Goal: Task Accomplishment & Management: Complete application form

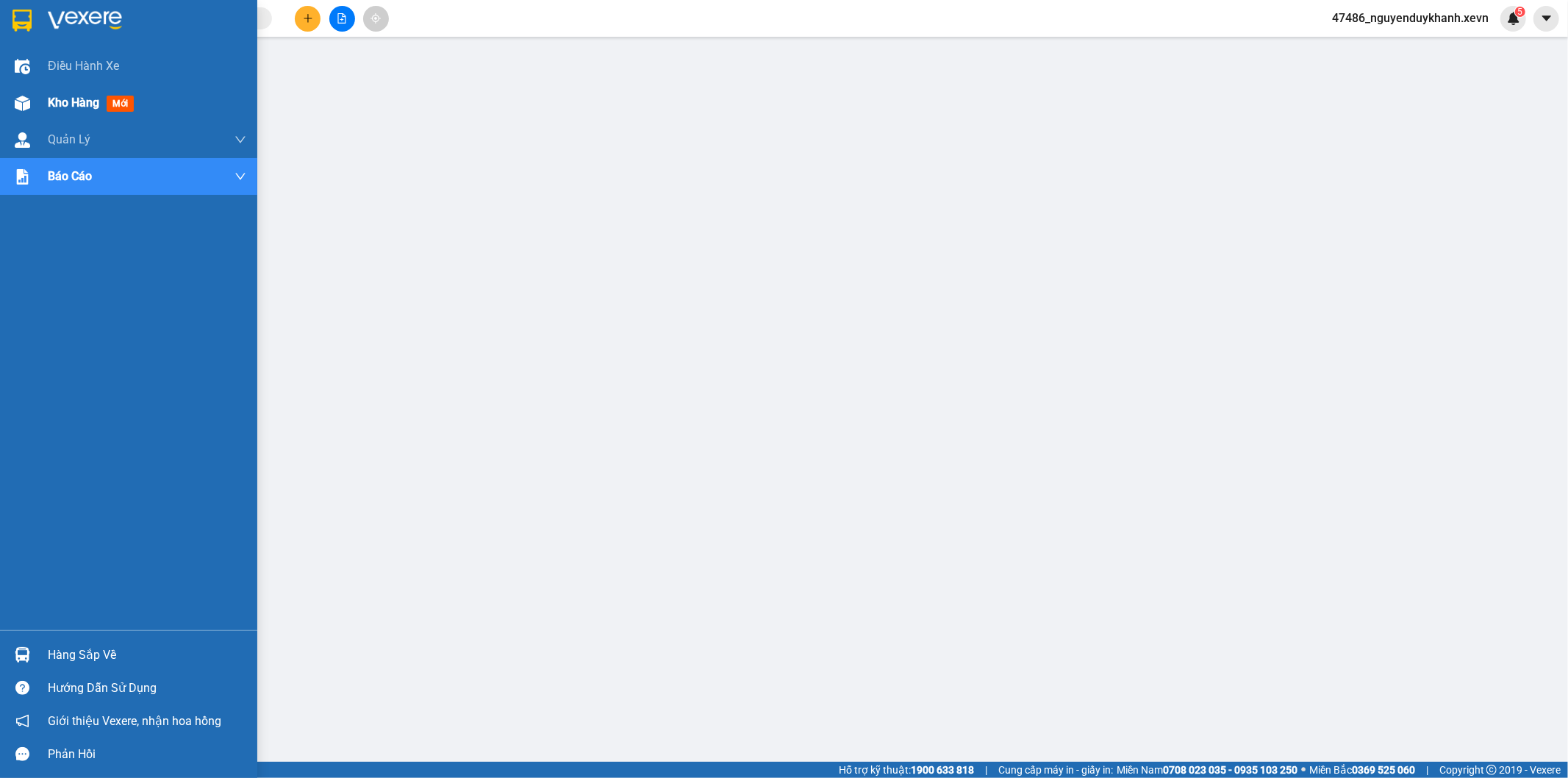
click at [41, 101] on div "Kho hàng mới" at bounding box center [129, 103] width 257 height 37
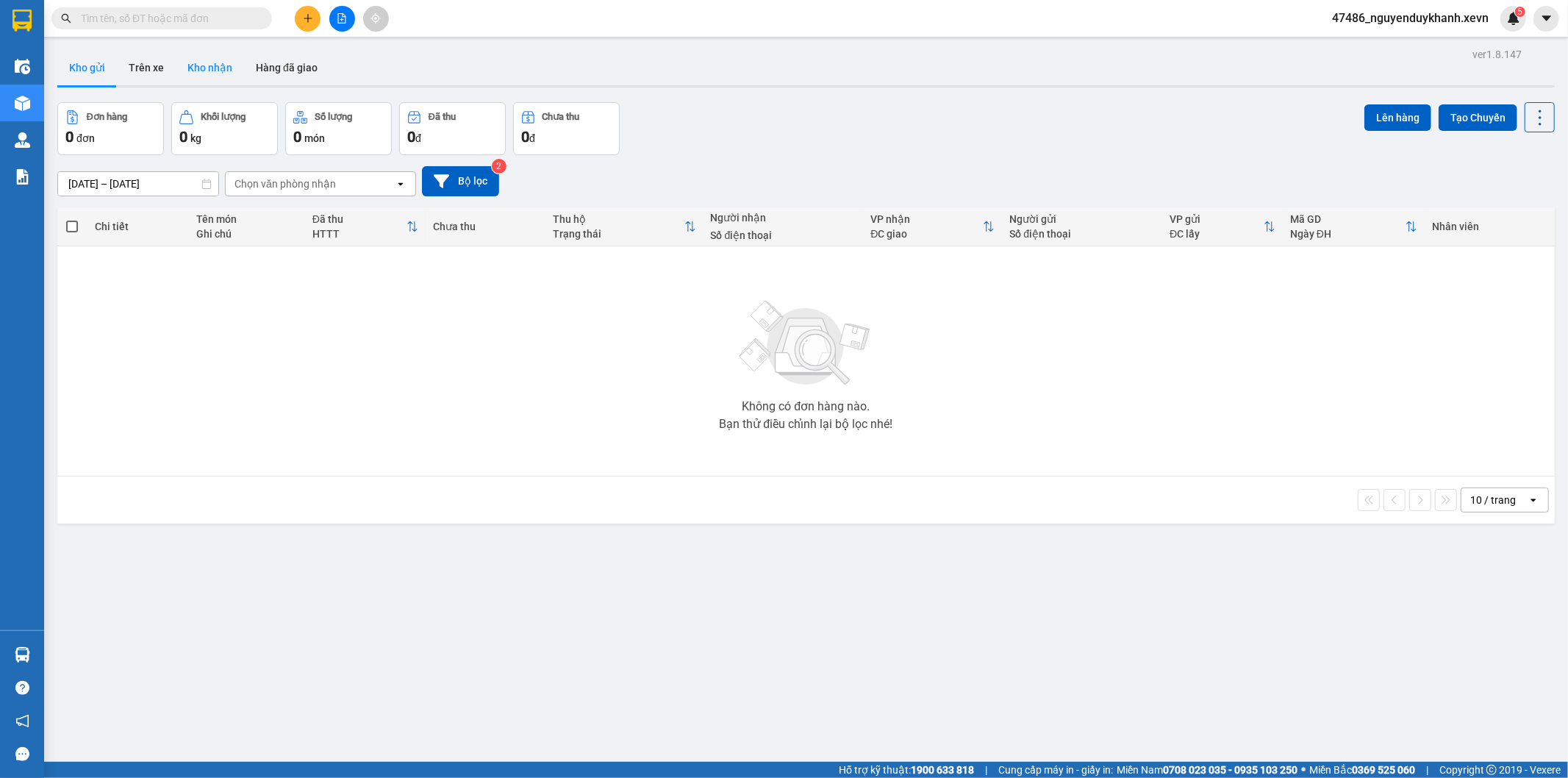
click at [216, 57] on button "Kho nhận" at bounding box center [210, 67] width 68 height 36
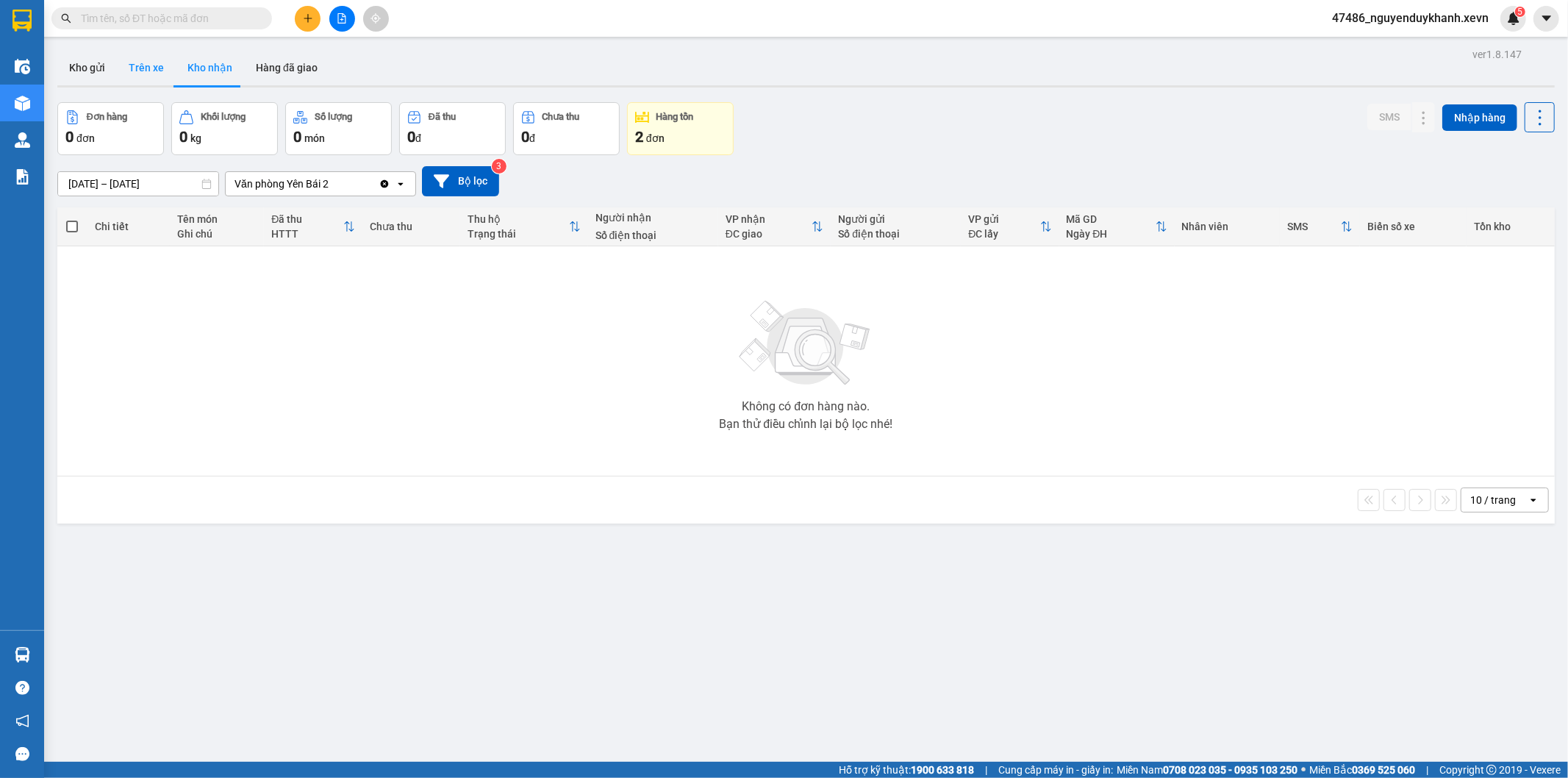
click at [156, 67] on button "Trên xe" at bounding box center [146, 67] width 59 height 36
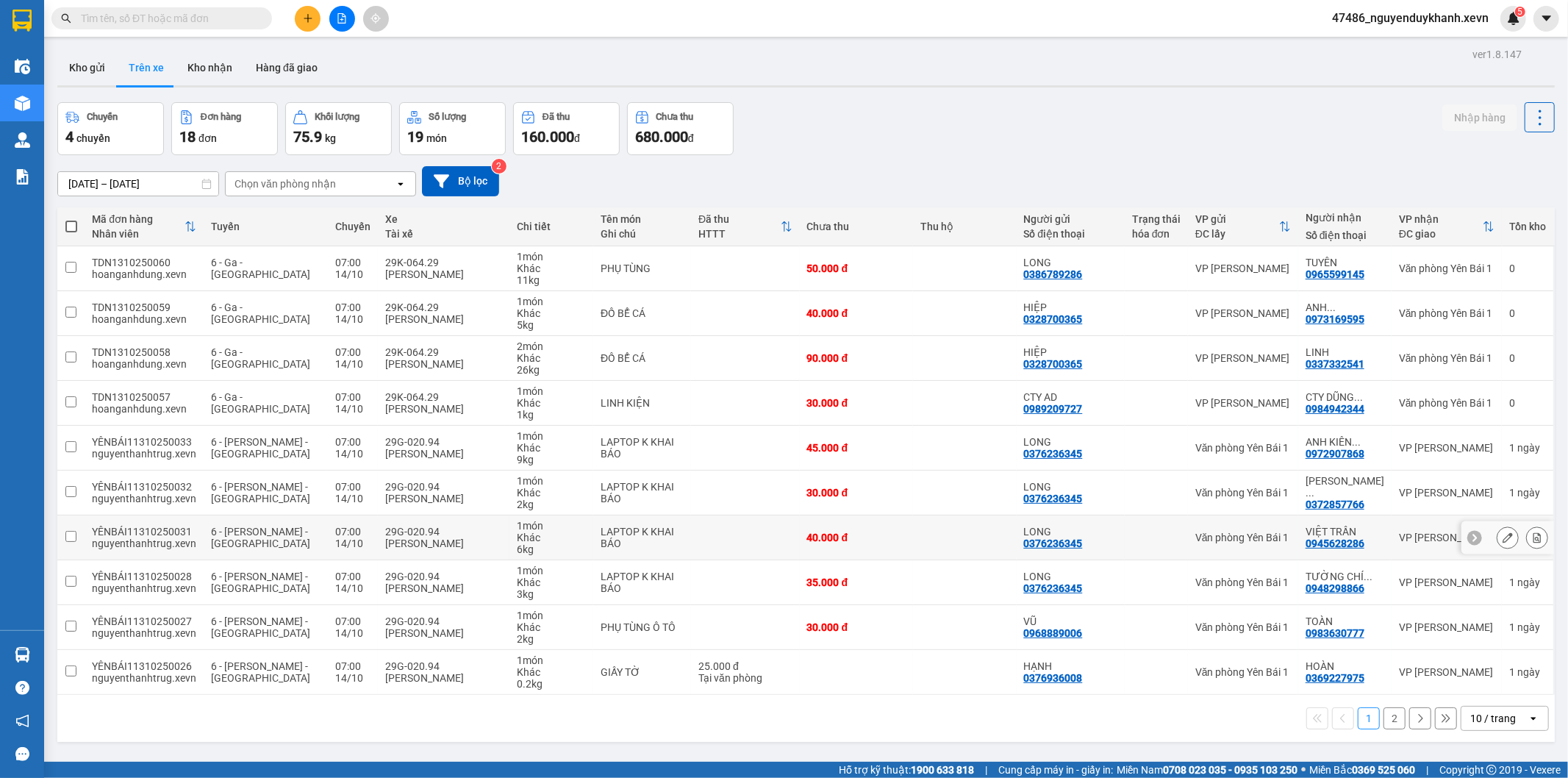
scroll to position [67, 0]
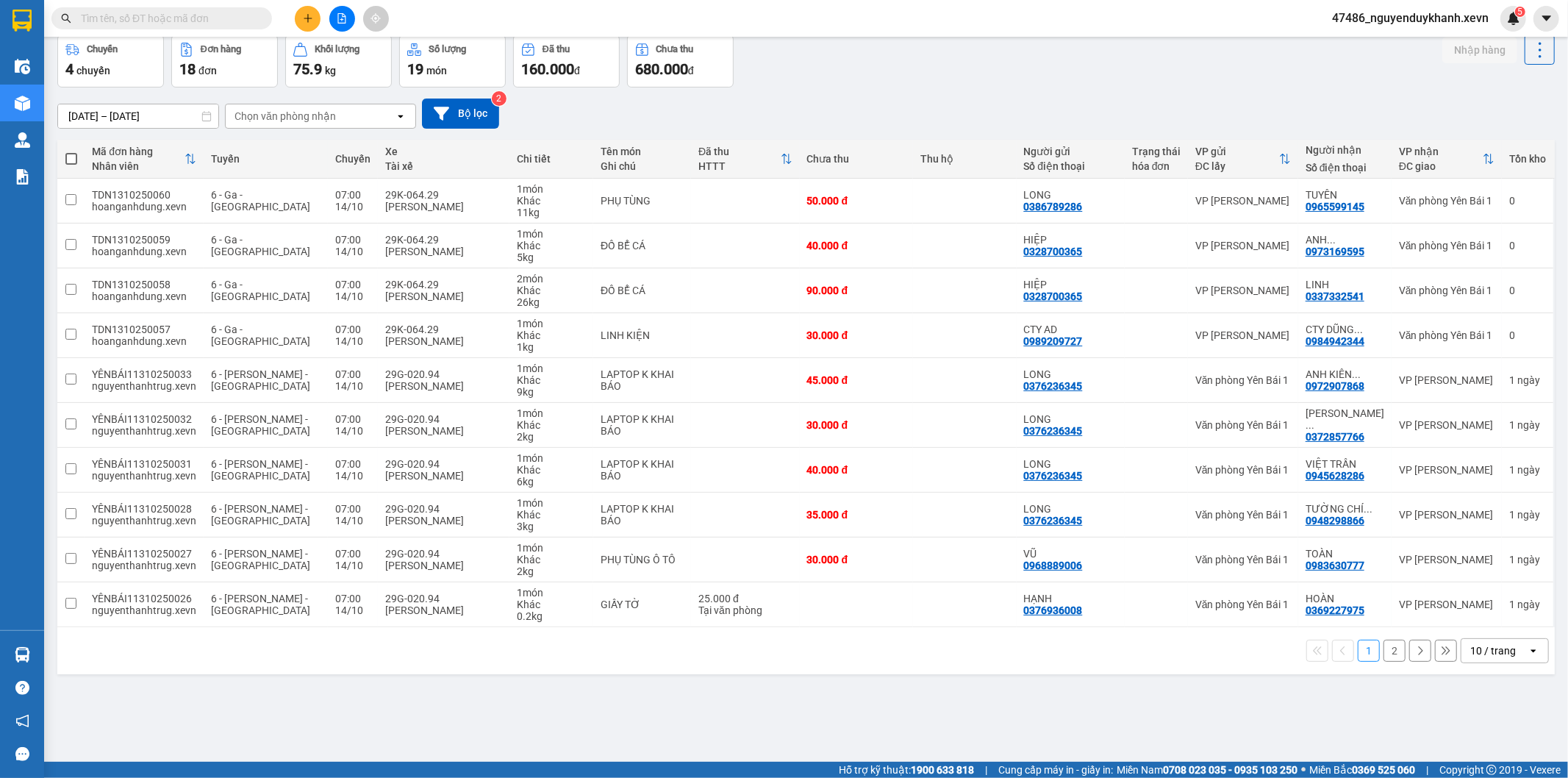
click at [1487, 661] on div "10 / trang" at bounding box center [1494, 650] width 66 height 23
click at [1486, 618] on span "100 / trang" at bounding box center [1487, 619] width 53 height 14
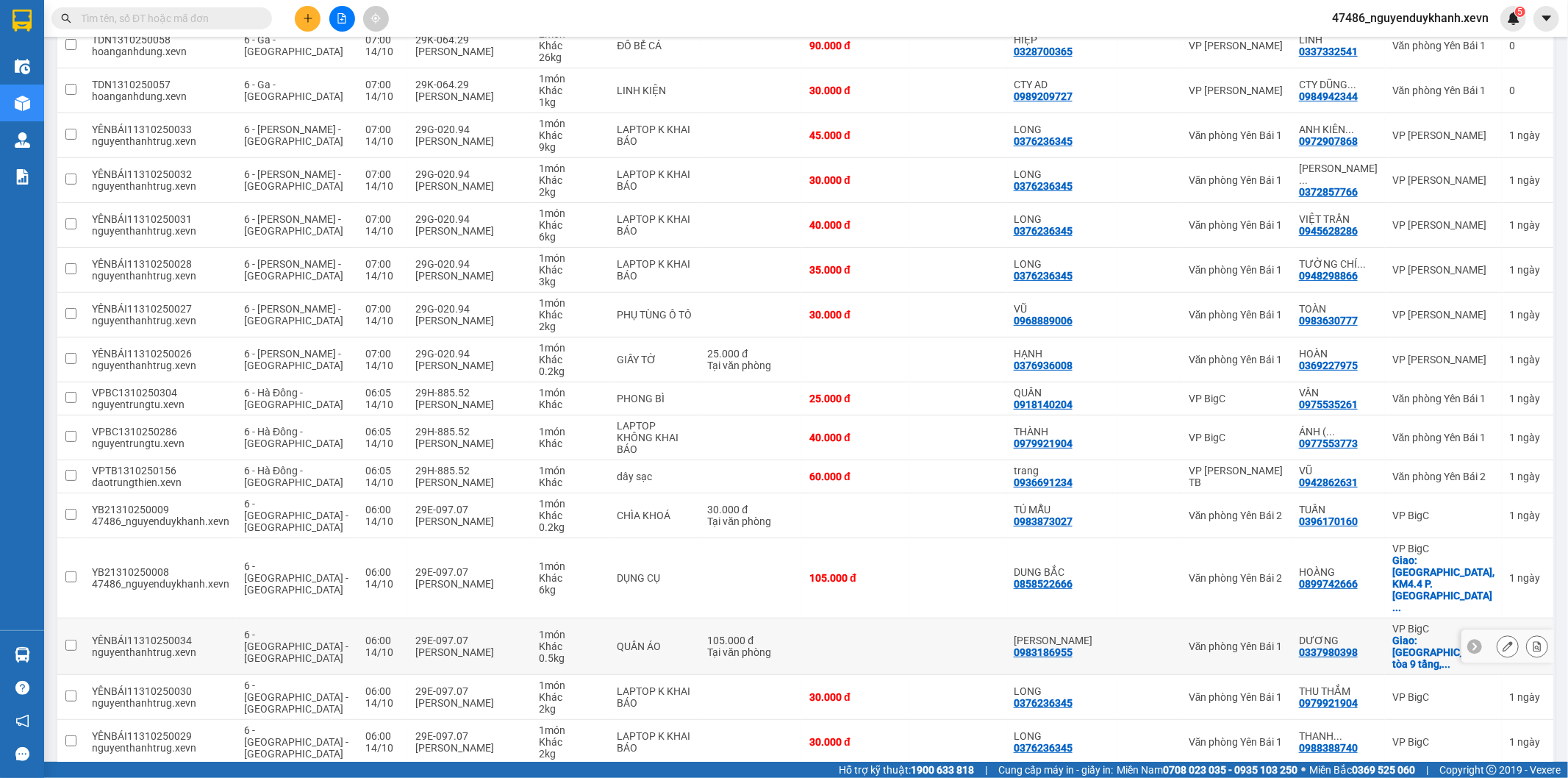
scroll to position [319, 0]
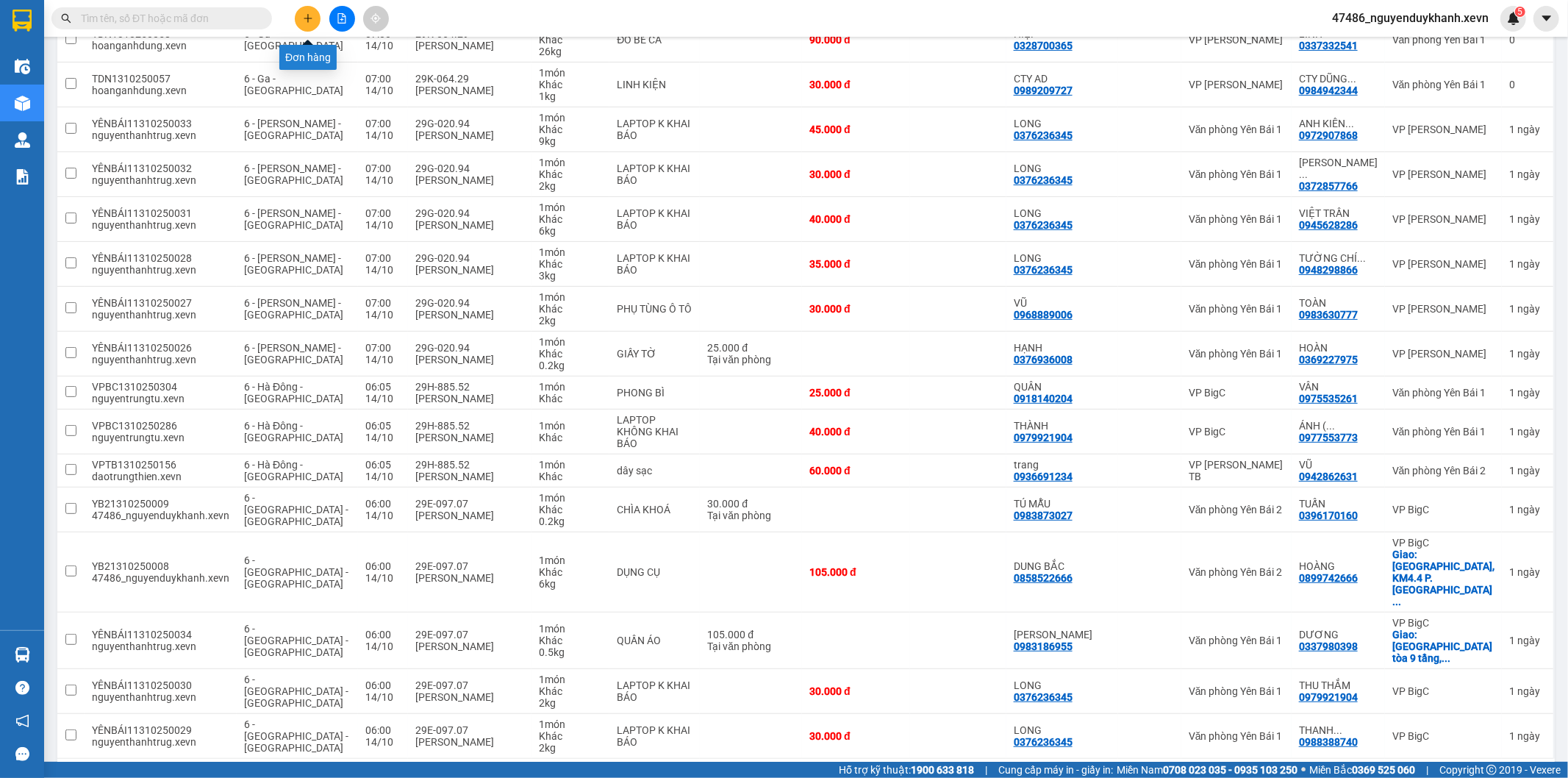
click at [309, 20] on icon "plus" at bounding box center [308, 18] width 11 height 11
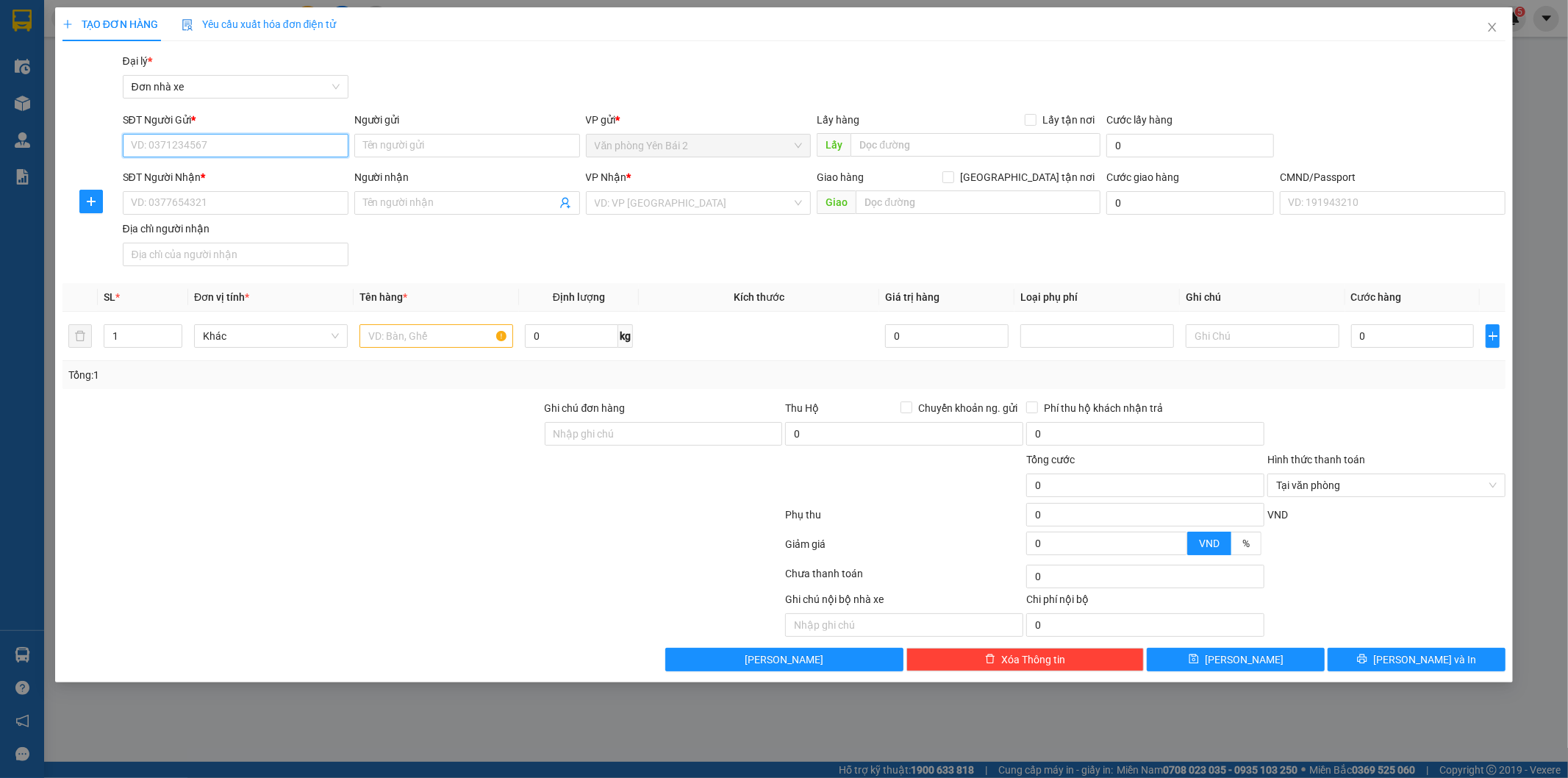
click at [192, 149] on input "SĐT Người Gửi *" at bounding box center [235, 145] width 226 height 23
type input "0915425136"
click at [212, 173] on div "0915425136 - CÔ TÍNH" at bounding box center [235, 175] width 208 height 16
type input "CÔ TÍNH"
type input "0889976929"
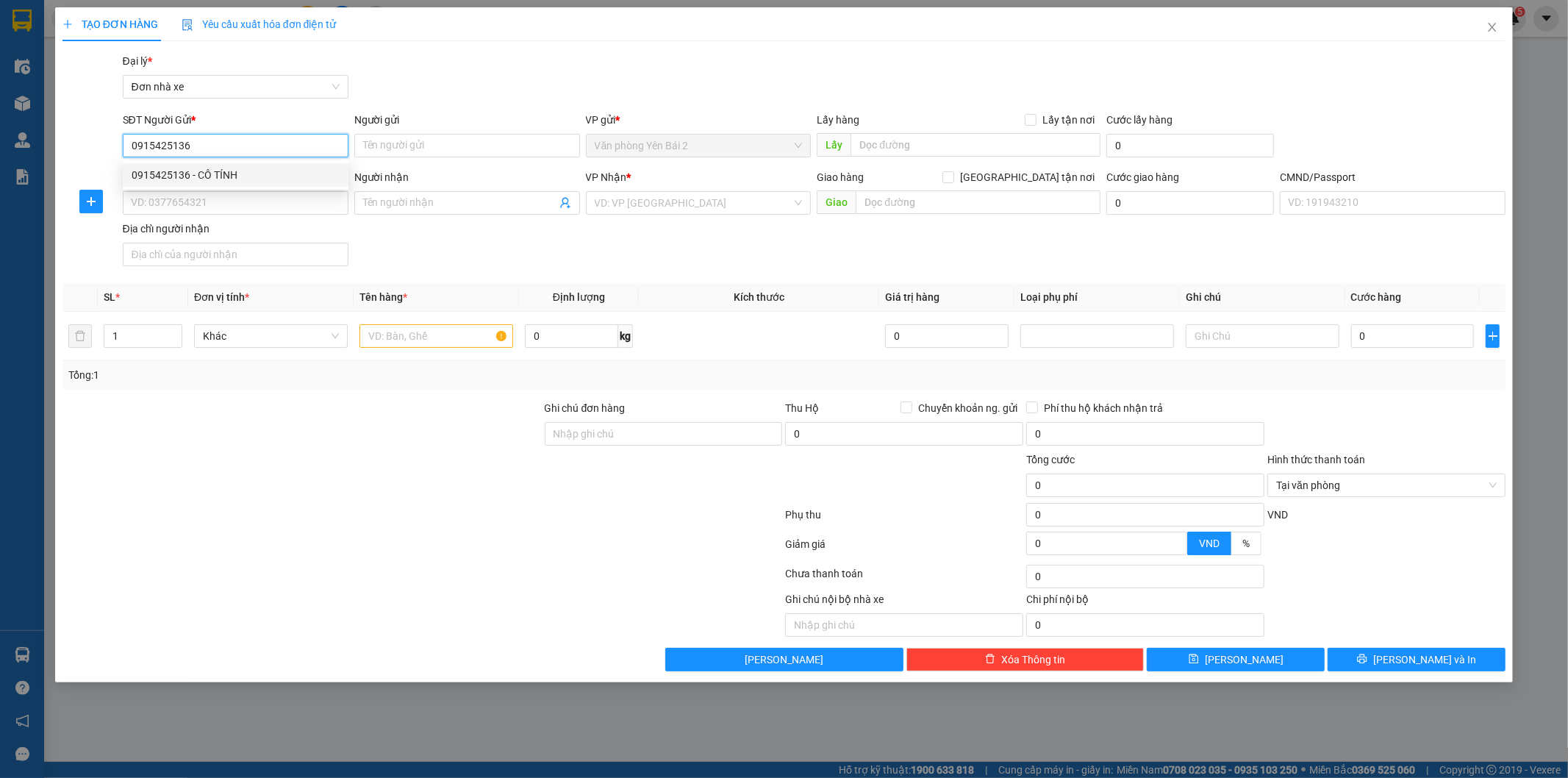
type input "NG THẢO DUNG"
checkbox input "true"
type input "47 P. [GEOGRAPHIC_DATA], [GEOGRAPHIC_DATA], [GEOGRAPHIC_DATA], [GEOGRAPHIC_DATA…"
type input "1"
type input "40.000"
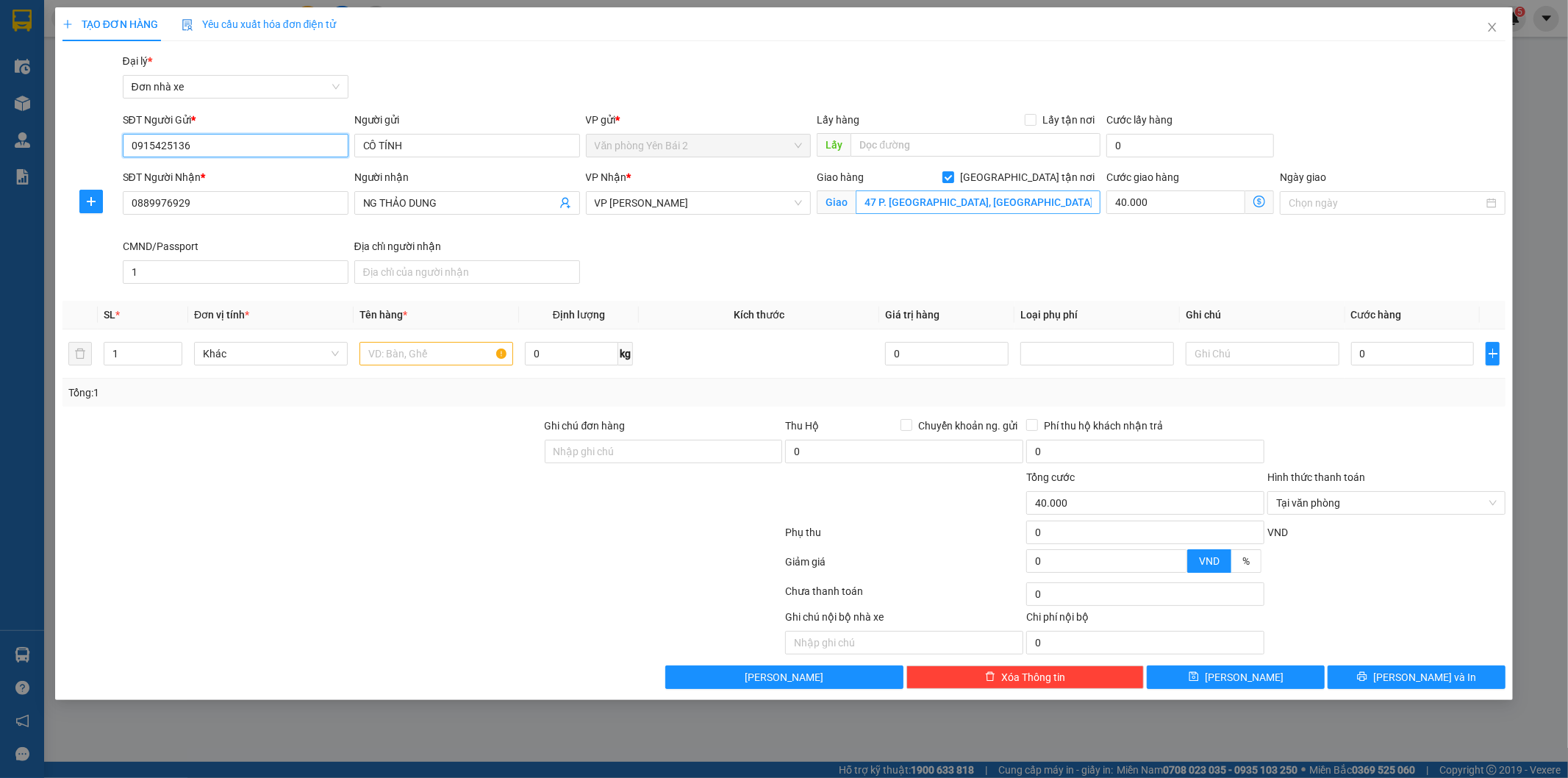
type input "0915425136"
drag, startPoint x: 1041, startPoint y: 208, endPoint x: 1043, endPoint y: 200, distance: 8.2
click at [1041, 207] on input "47 P. [GEOGRAPHIC_DATA], [GEOGRAPHIC_DATA], [GEOGRAPHIC_DATA], [GEOGRAPHIC_DATA…" at bounding box center [978, 202] width 245 height 23
click at [1043, 198] on input "47 P. [GEOGRAPHIC_DATA], [GEOGRAPHIC_DATA], [GEOGRAPHIC_DATA], [GEOGRAPHIC_DATA…" at bounding box center [978, 202] width 245 height 23
click at [1030, 204] on input "47 P. [GEOGRAPHIC_DATA], [GEOGRAPHIC_DATA], [GEOGRAPHIC_DATA], [GEOGRAPHIC_DATA…" at bounding box center [978, 202] width 245 height 23
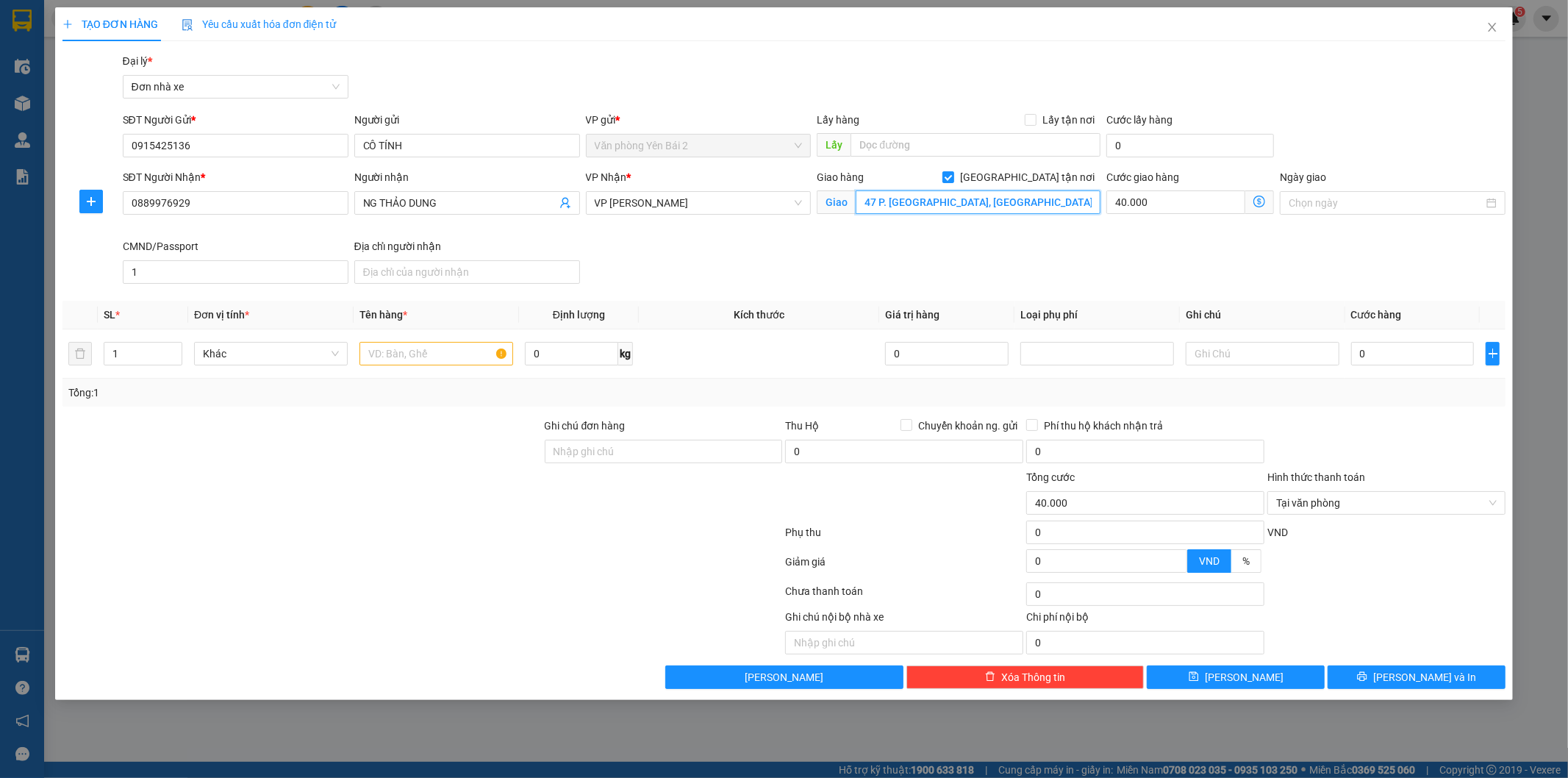
click at [1030, 204] on input "47 P. [GEOGRAPHIC_DATA], [GEOGRAPHIC_DATA], [GEOGRAPHIC_DATA], [GEOGRAPHIC_DATA…" at bounding box center [978, 202] width 245 height 23
click at [1030, 201] on input "47 P. [GEOGRAPHIC_DATA], [GEOGRAPHIC_DATA], [GEOGRAPHIC_DATA], [GEOGRAPHIC_DATA…" at bounding box center [978, 202] width 245 height 23
click at [408, 363] on input "text" at bounding box center [436, 353] width 154 height 23
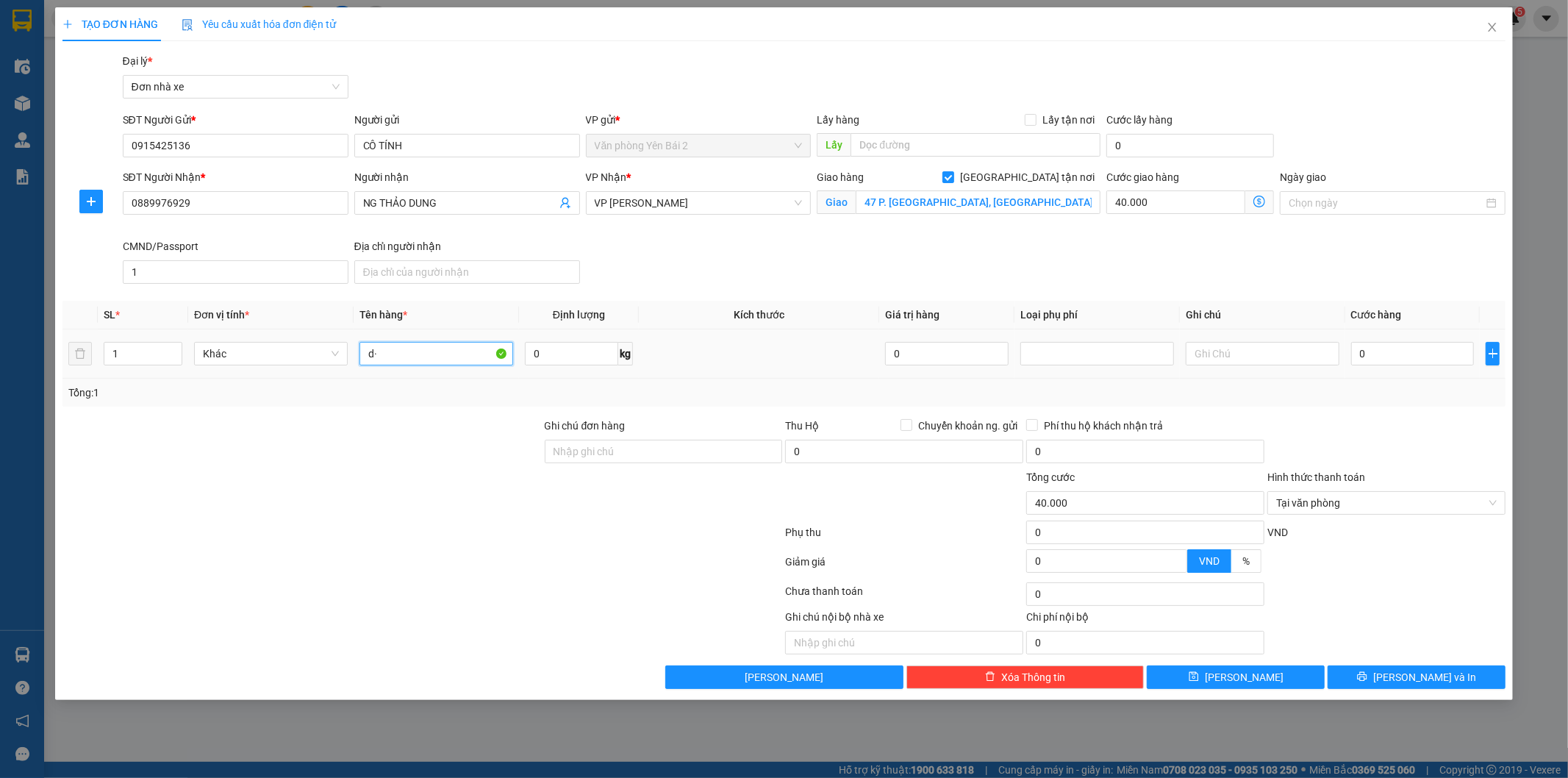
type input "d"
type input "đ"
type input "D"
type input "ĐỒ ĂN"
click at [563, 350] on input "0" at bounding box center [571, 353] width 93 height 23
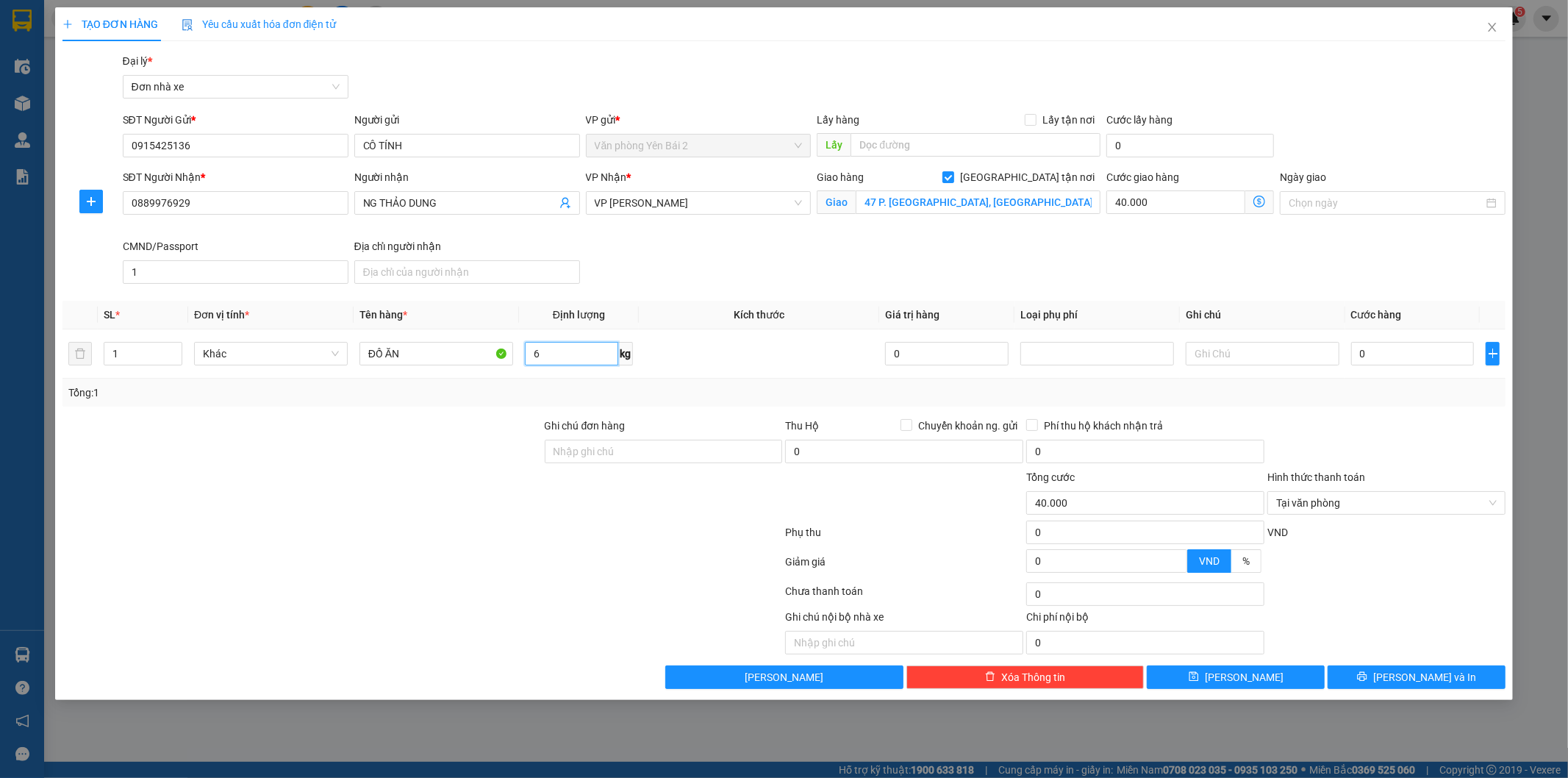
type input "6"
click at [1182, 204] on input "40.000" at bounding box center [1176, 202] width 139 height 23
type input "5"
type input "50"
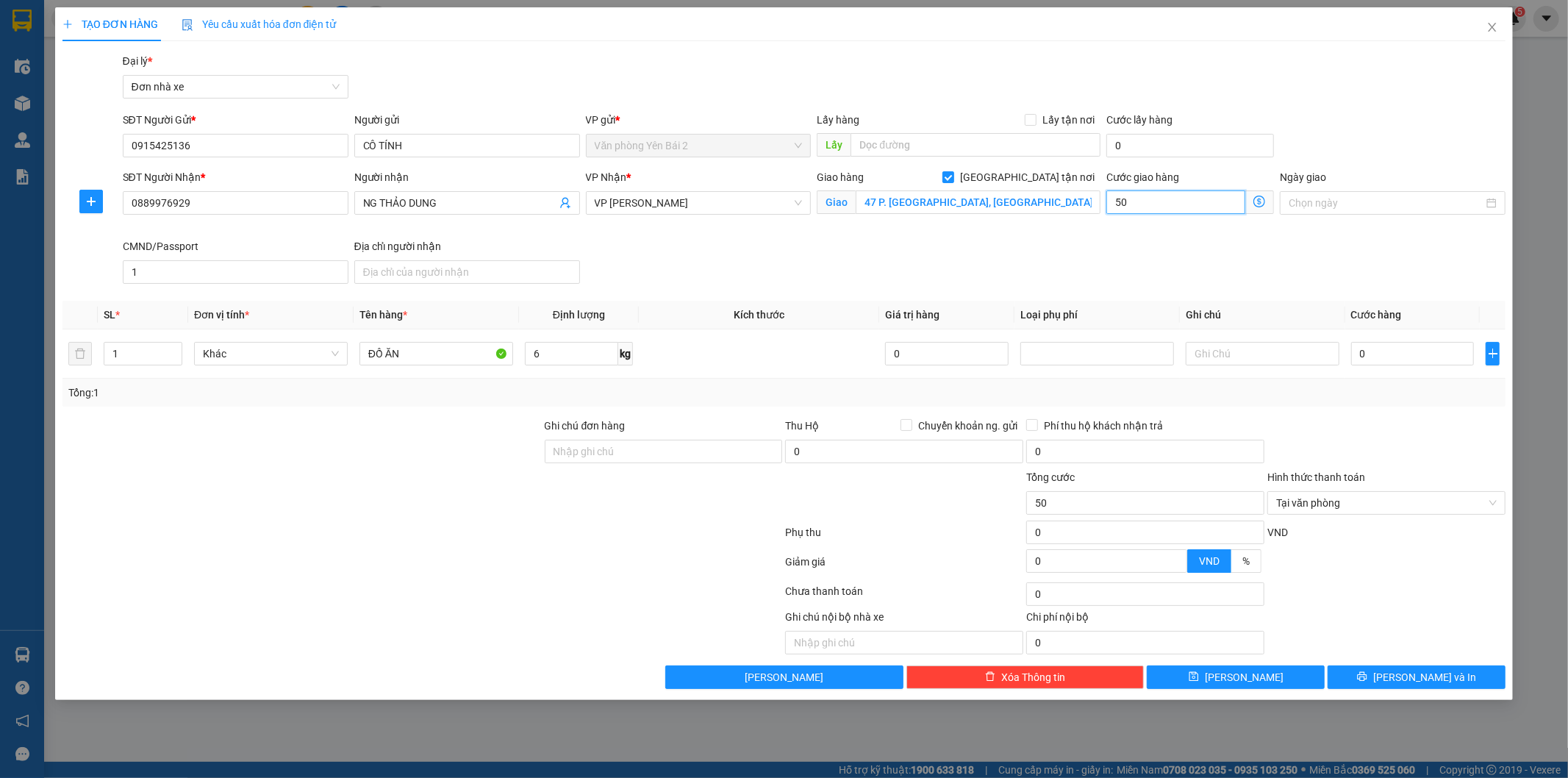
type input "50"
click at [1072, 282] on div "SĐT Người Nhận * 0889976929 Người nhận NG THẢO DUNG VP Nhận * VP [PERSON_NAME] …" at bounding box center [814, 229] width 1389 height 120
type input "50.000"
click at [1020, 174] on div "Giao hàng [GEOGRAPHIC_DATA] tận nơi" at bounding box center [958, 176] width 284 height 16
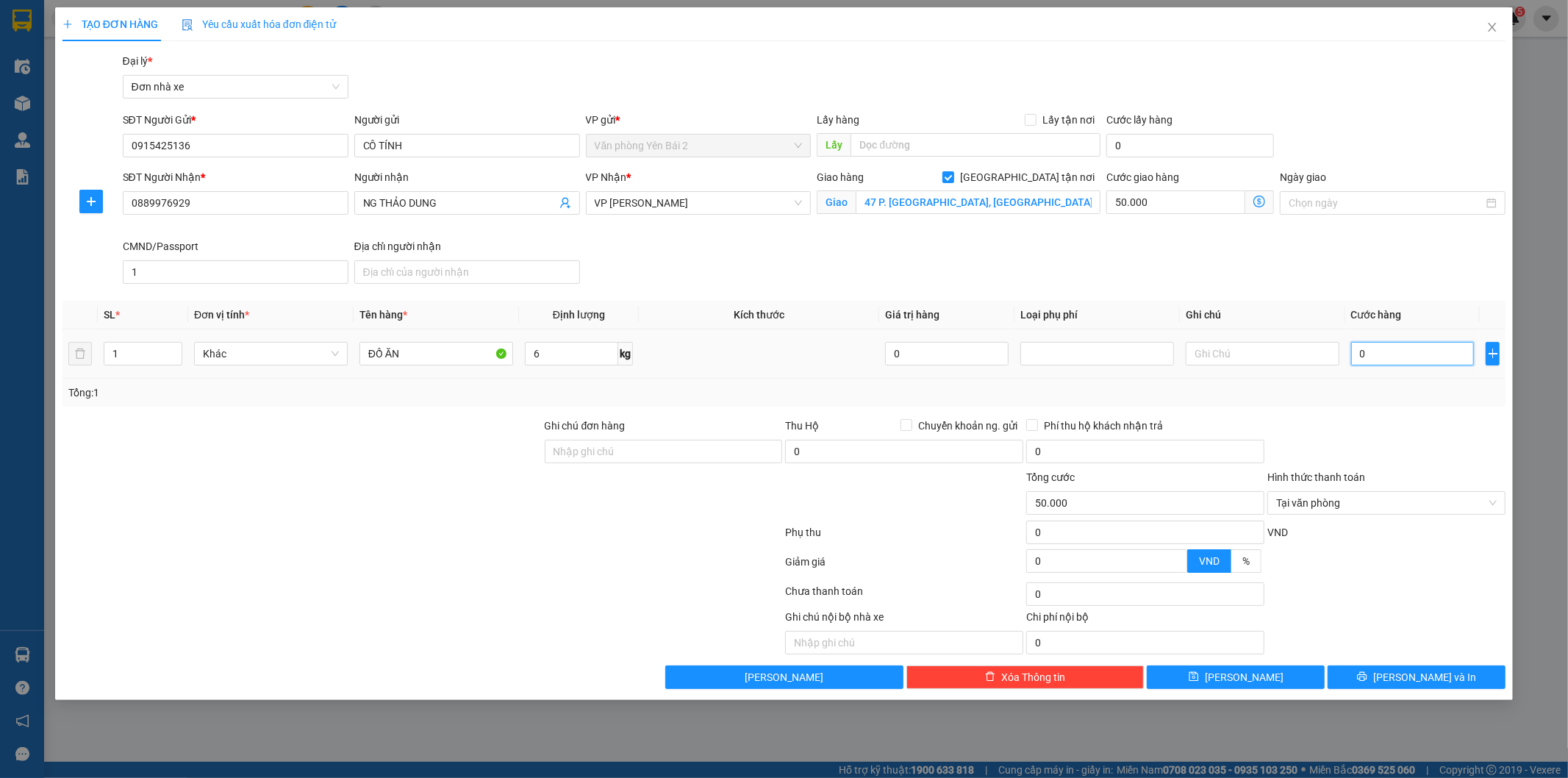
click at [1401, 355] on input "0" at bounding box center [1413, 353] width 123 height 23
type input "3"
type input "50.003"
type input "35"
type input "50.035"
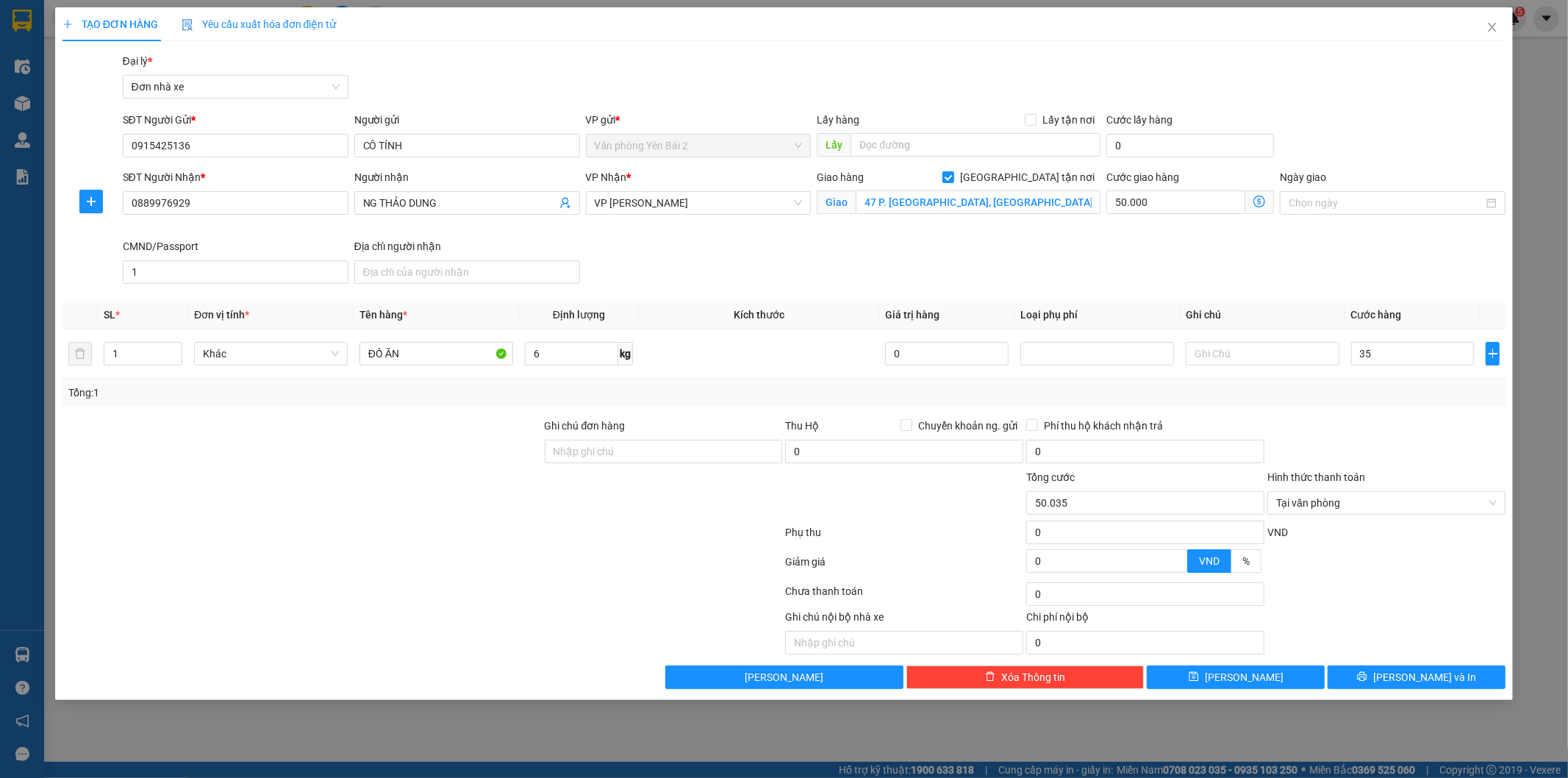
type input "35.000"
type input "85.000"
click at [1289, 291] on div "Transit Pickup Surcharge Ids Transit Deliver Surcharge Ids Transit Deliver Surc…" at bounding box center [785, 371] width 1444 height 636
click at [953, 173] on input "[GEOGRAPHIC_DATA] tận nơi" at bounding box center [948, 176] width 11 height 11
checkbox input "false"
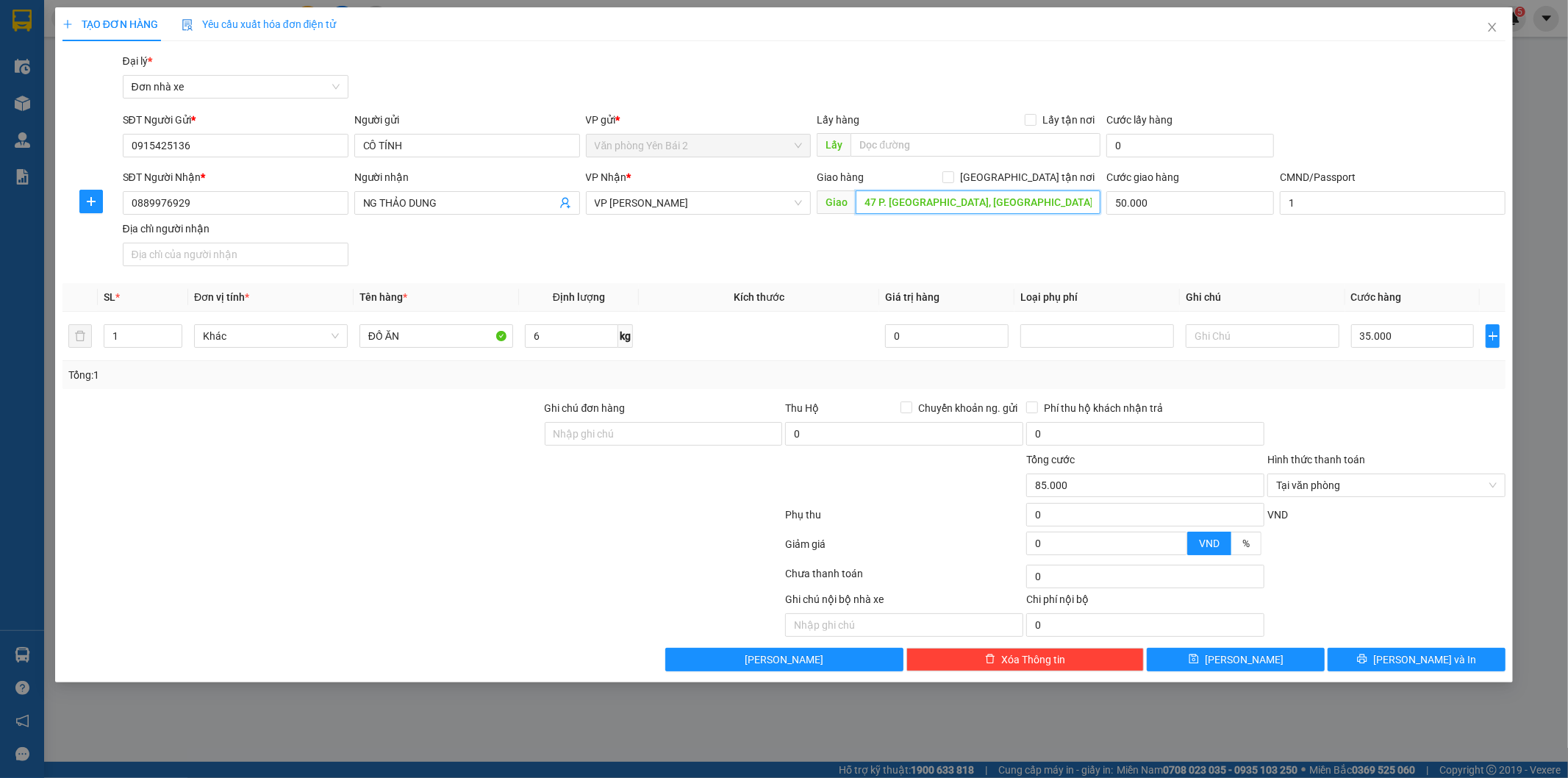
click at [969, 208] on input "47 P. [GEOGRAPHIC_DATA], [GEOGRAPHIC_DATA], [GEOGRAPHIC_DATA], [GEOGRAPHIC_DATA…" at bounding box center [978, 202] width 245 height 23
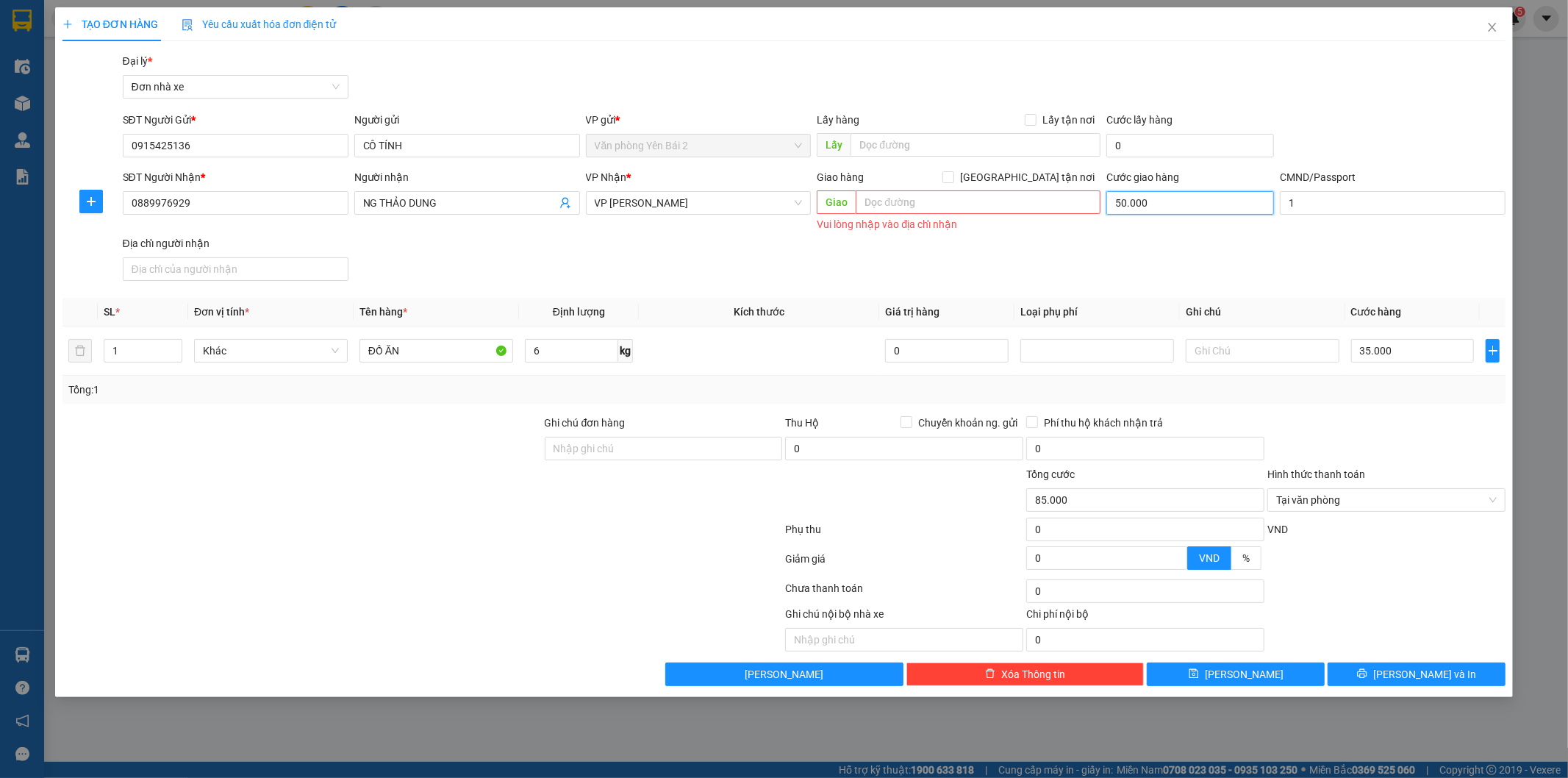
click at [1174, 207] on input "50.000" at bounding box center [1190, 203] width 168 height 23
type input "35.000"
click at [1417, 503] on span "Tại văn phòng" at bounding box center [1386, 499] width 220 height 22
type input "0"
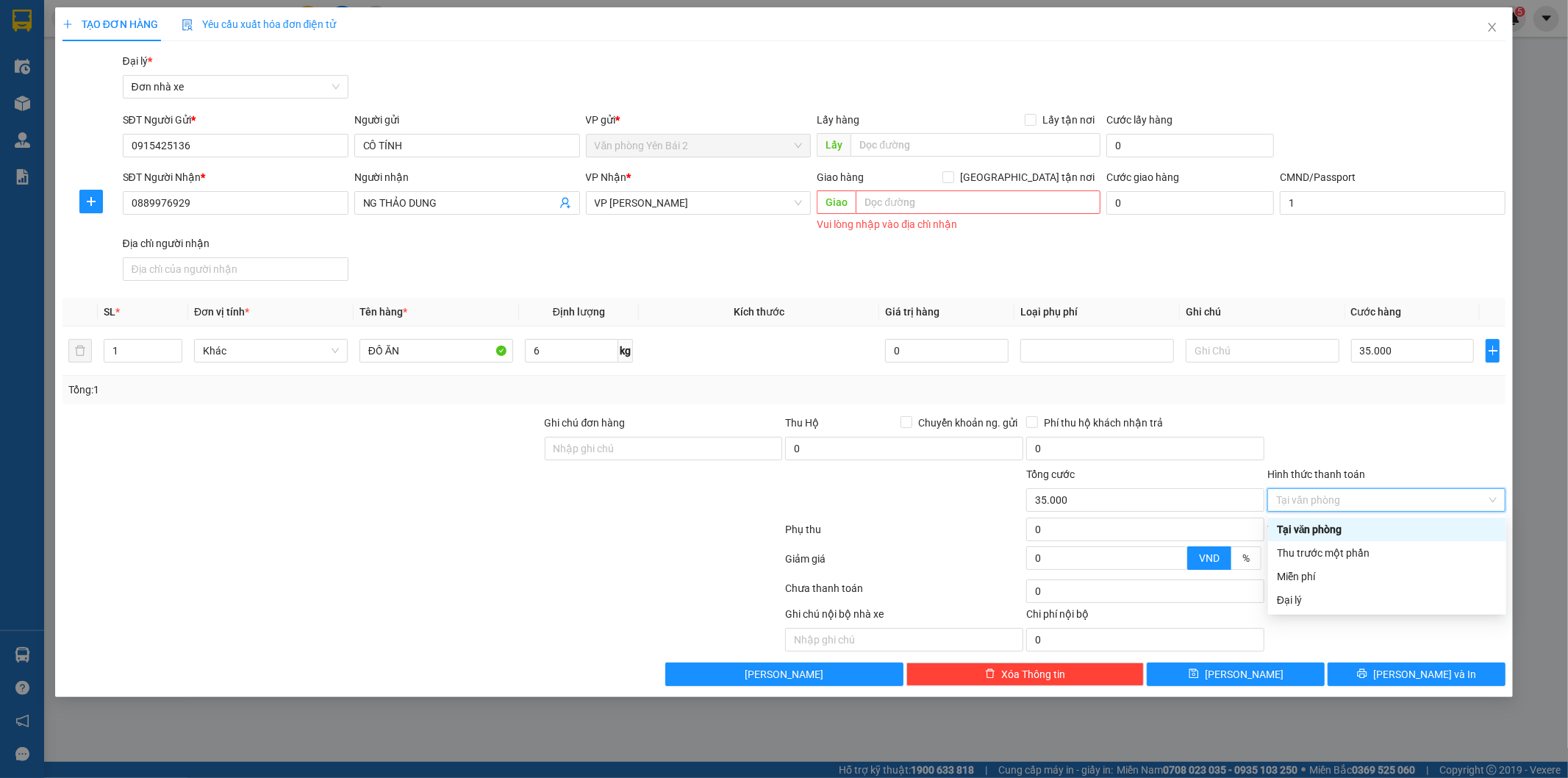
click at [1328, 524] on div "Tại văn phòng" at bounding box center [1387, 529] width 220 height 16
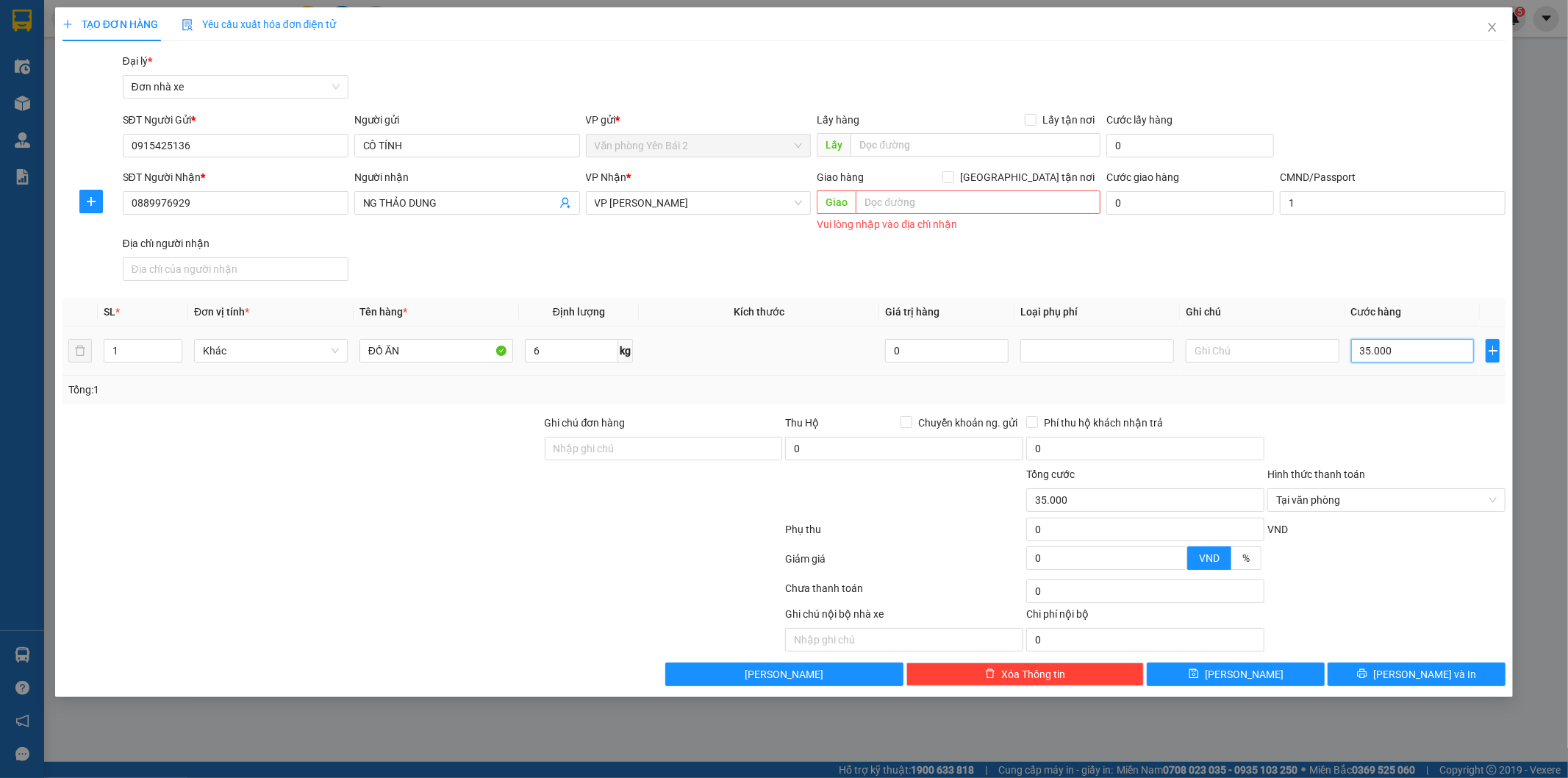
click at [1401, 355] on input "35.000" at bounding box center [1413, 350] width 123 height 23
click at [1416, 675] on span "[PERSON_NAME] và In" at bounding box center [1425, 674] width 103 height 16
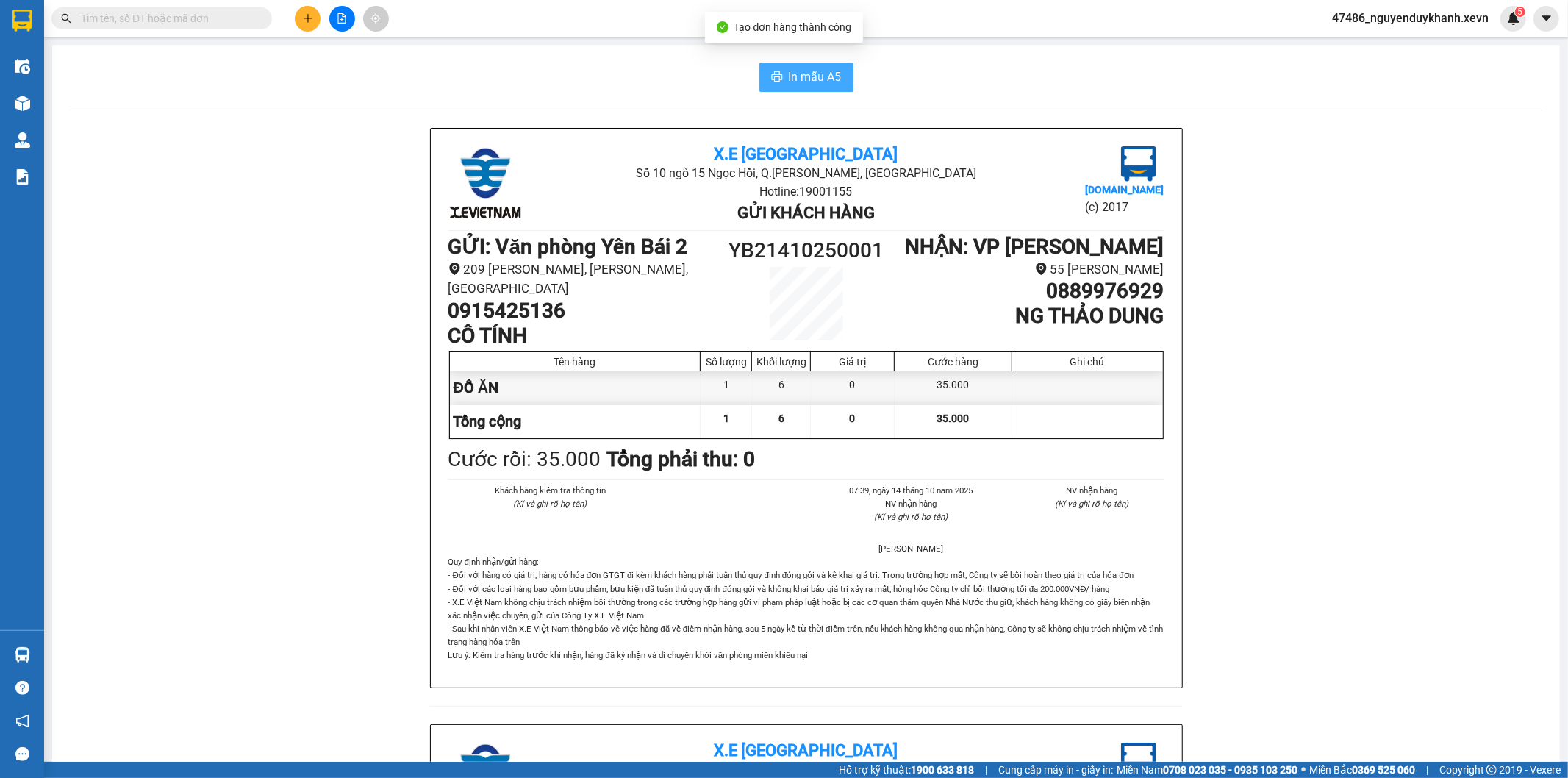
drag, startPoint x: 815, startPoint y: 79, endPoint x: 807, endPoint y: 75, distance: 8.9
click at [807, 75] on span "In mẫu A5" at bounding box center [815, 76] width 53 height 18
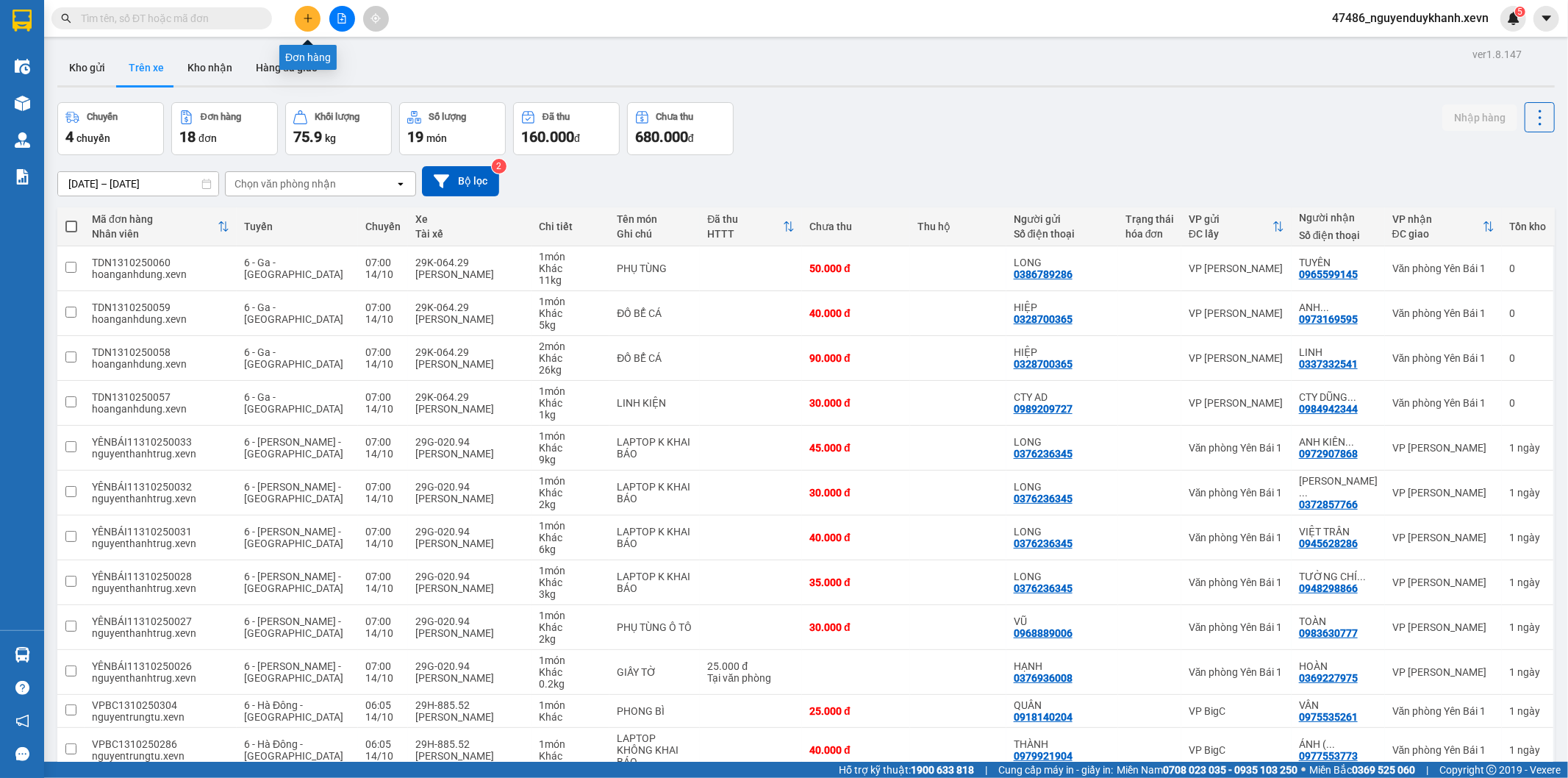
click at [310, 17] on icon "plus" at bounding box center [308, 18] width 11 height 11
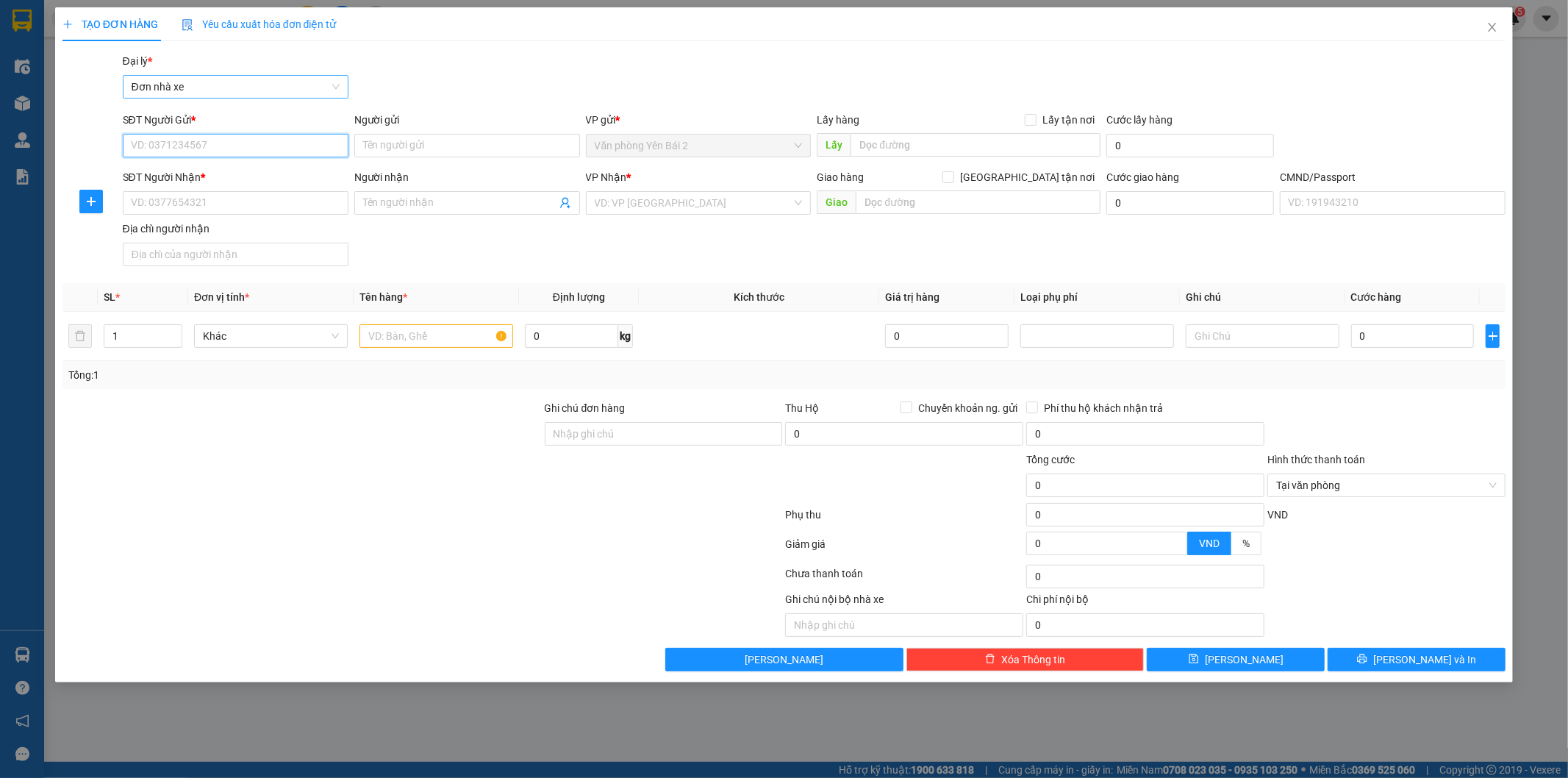
click at [237, 89] on span "Đơn nhà xe" at bounding box center [235, 86] width 208 height 22
click at [233, 141] on div "Genesolution – số ĐT: 0961347634" at bounding box center [235, 139] width 208 height 16
click at [292, 141] on div "Genesolution – số ĐT: 0961347634" at bounding box center [235, 139] width 208 height 16
click at [239, 133] on div "Genesolution – số ĐT: 0961347634" at bounding box center [235, 139] width 208 height 16
click at [216, 145] on input "SĐT Người Gửi *" at bounding box center [235, 145] width 226 height 23
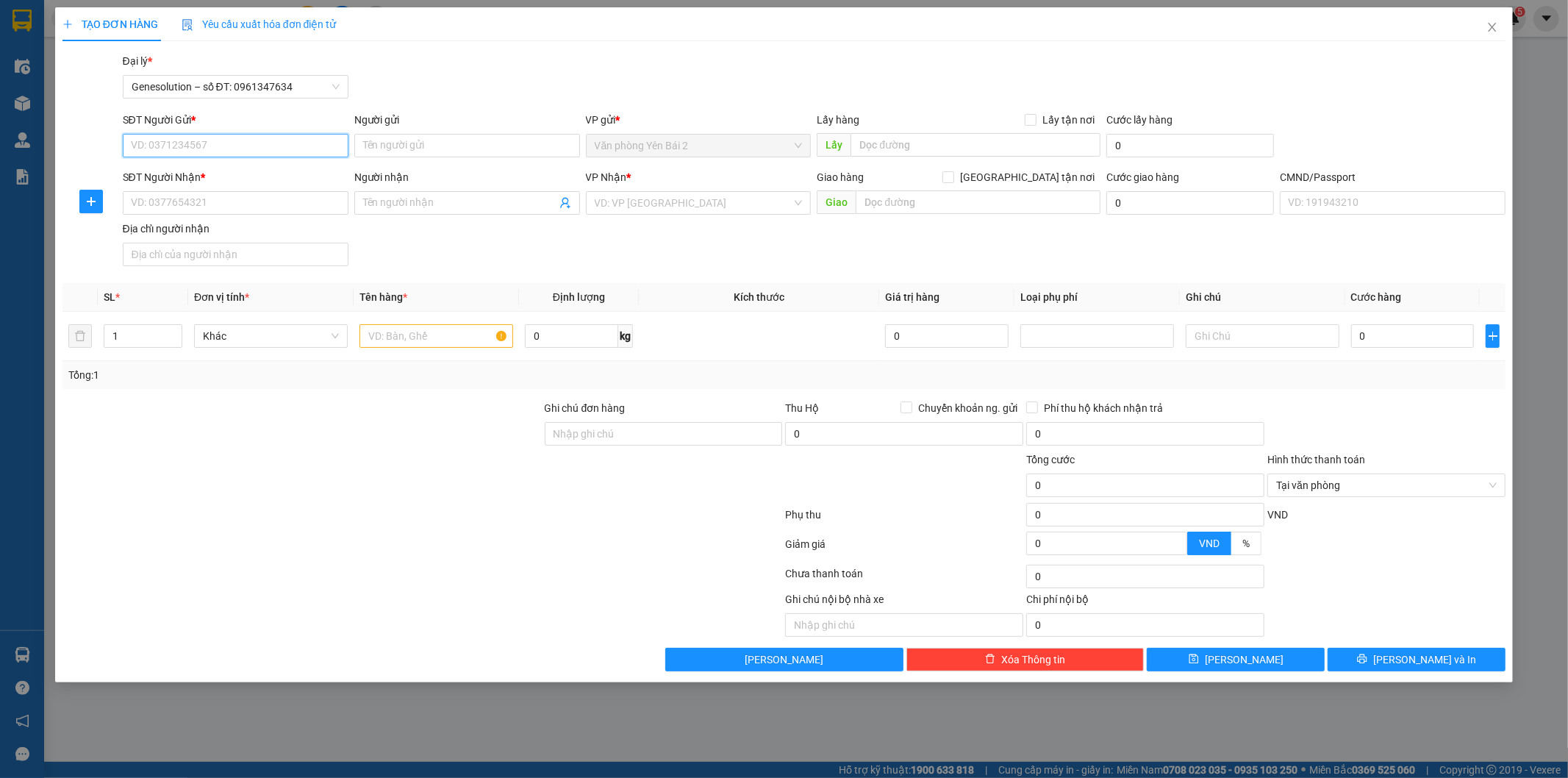
paste input "0983873027"
type input "0983873027"
click at [220, 171] on div "0983873027 - TÚ MẪU" at bounding box center [235, 175] width 208 height 16
type input "TÚ MẪU"
type input "0396170160"
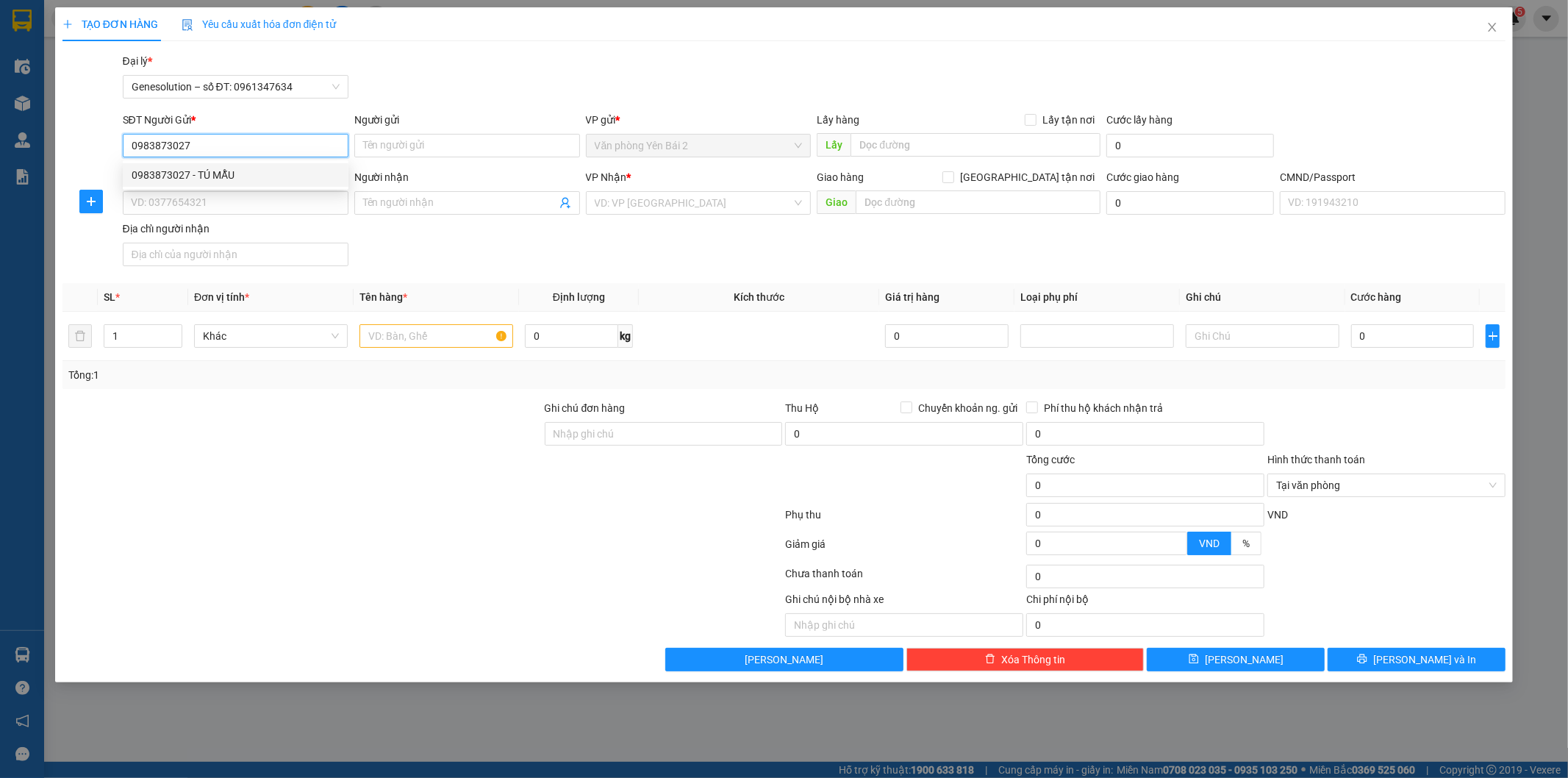
type input "TUẤN"
type input "015305000594"
type input "0983873027"
click at [562, 202] on icon "user-add" at bounding box center [565, 203] width 10 height 11
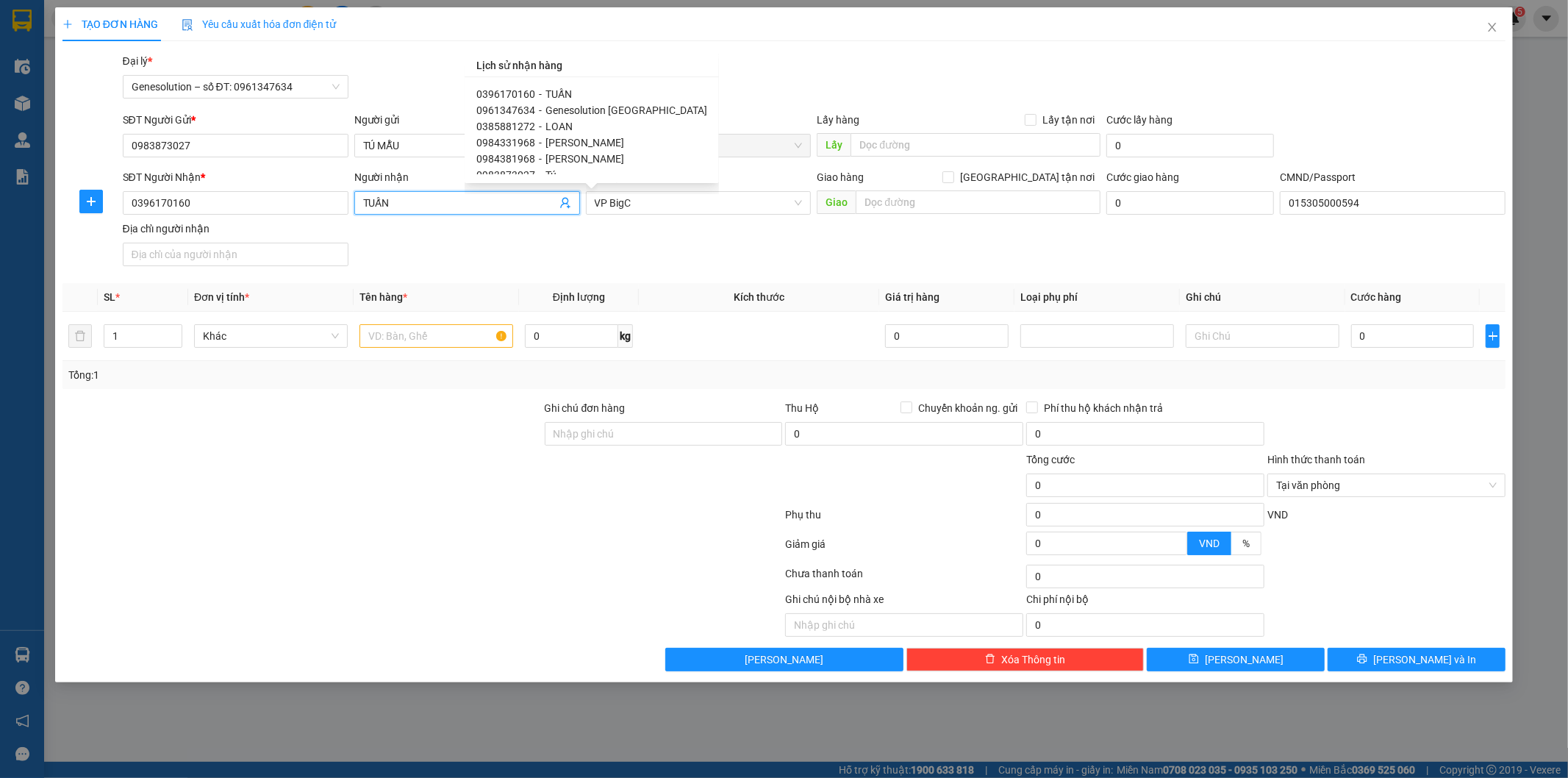
click at [568, 105] on span "Genesolution [GEOGRAPHIC_DATA]" at bounding box center [627, 110] width 162 height 12
type input "0961347634"
type input "Genesolution [GEOGRAPHIC_DATA]"
type input "1"
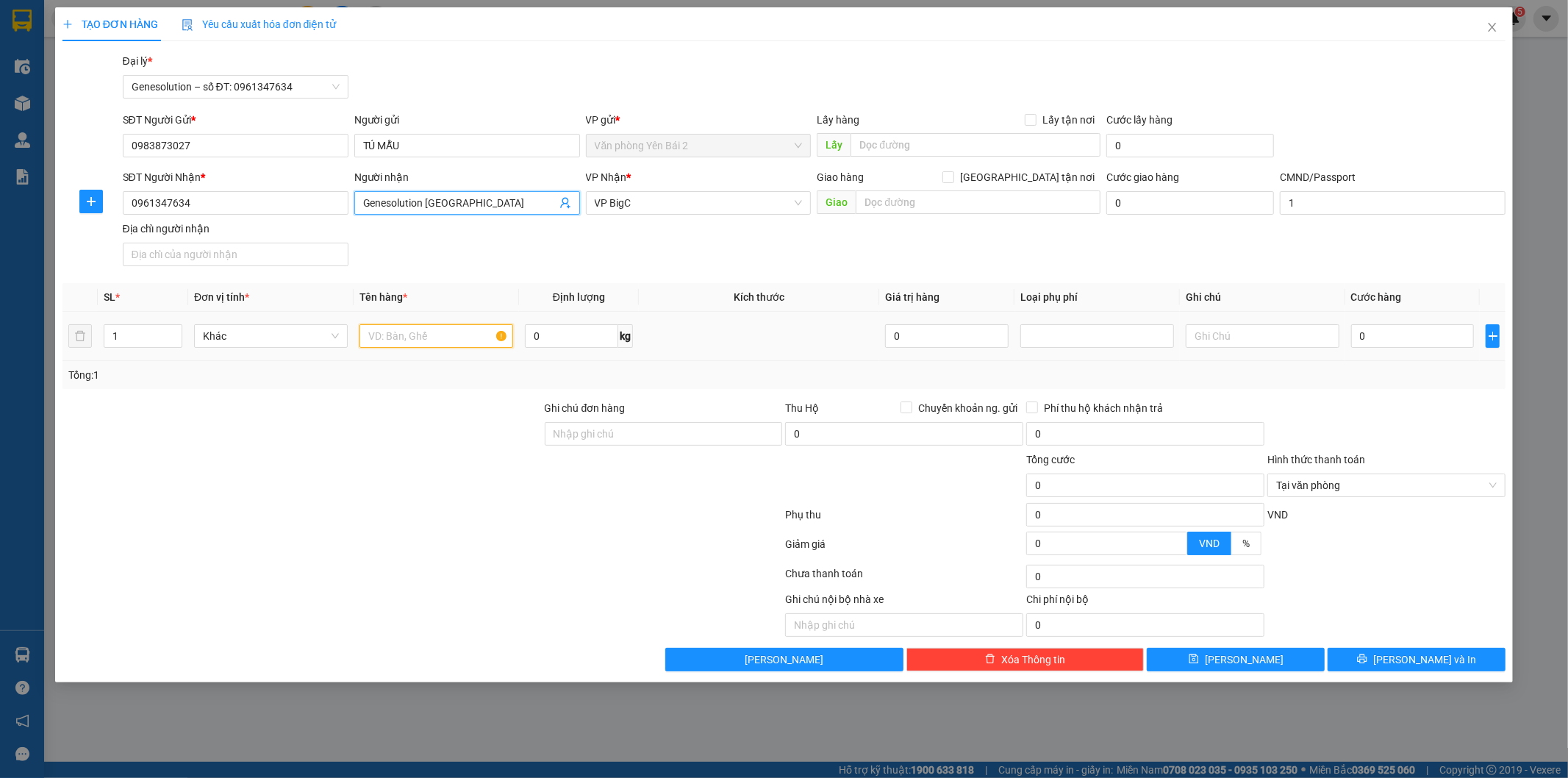
click at [408, 341] on input "text" at bounding box center [436, 335] width 154 height 23
type input "MẪU XN"
click at [605, 340] on input "0" at bounding box center [571, 335] width 93 height 23
type input "0.3"
click at [1249, 334] on input "text" at bounding box center [1262, 335] width 154 height 23
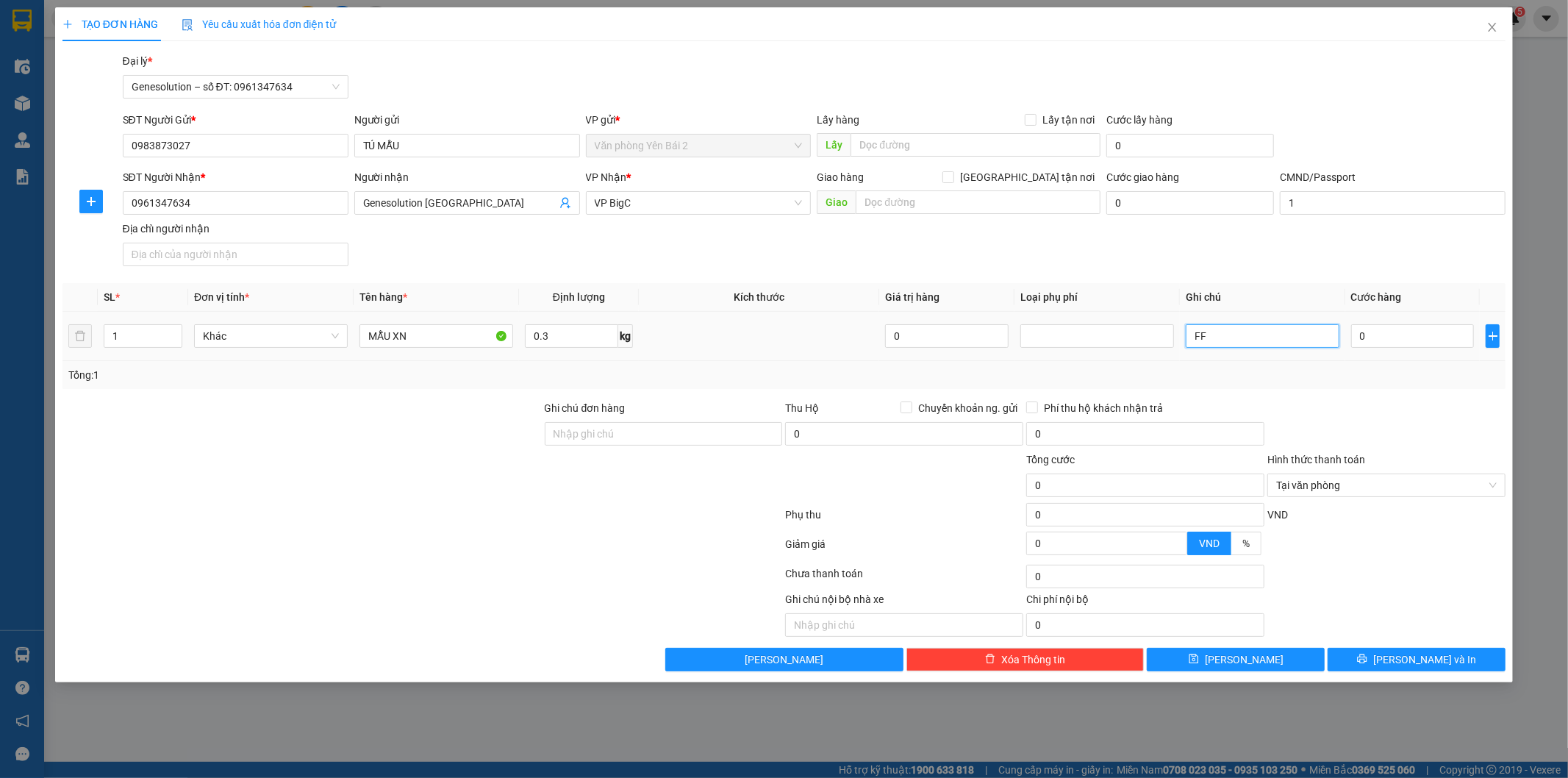
type input "F"
type input "D"
type input "ĐƠN CÔNG NỢ"
click at [1391, 336] on input "0" at bounding box center [1413, 335] width 123 height 23
type input "3"
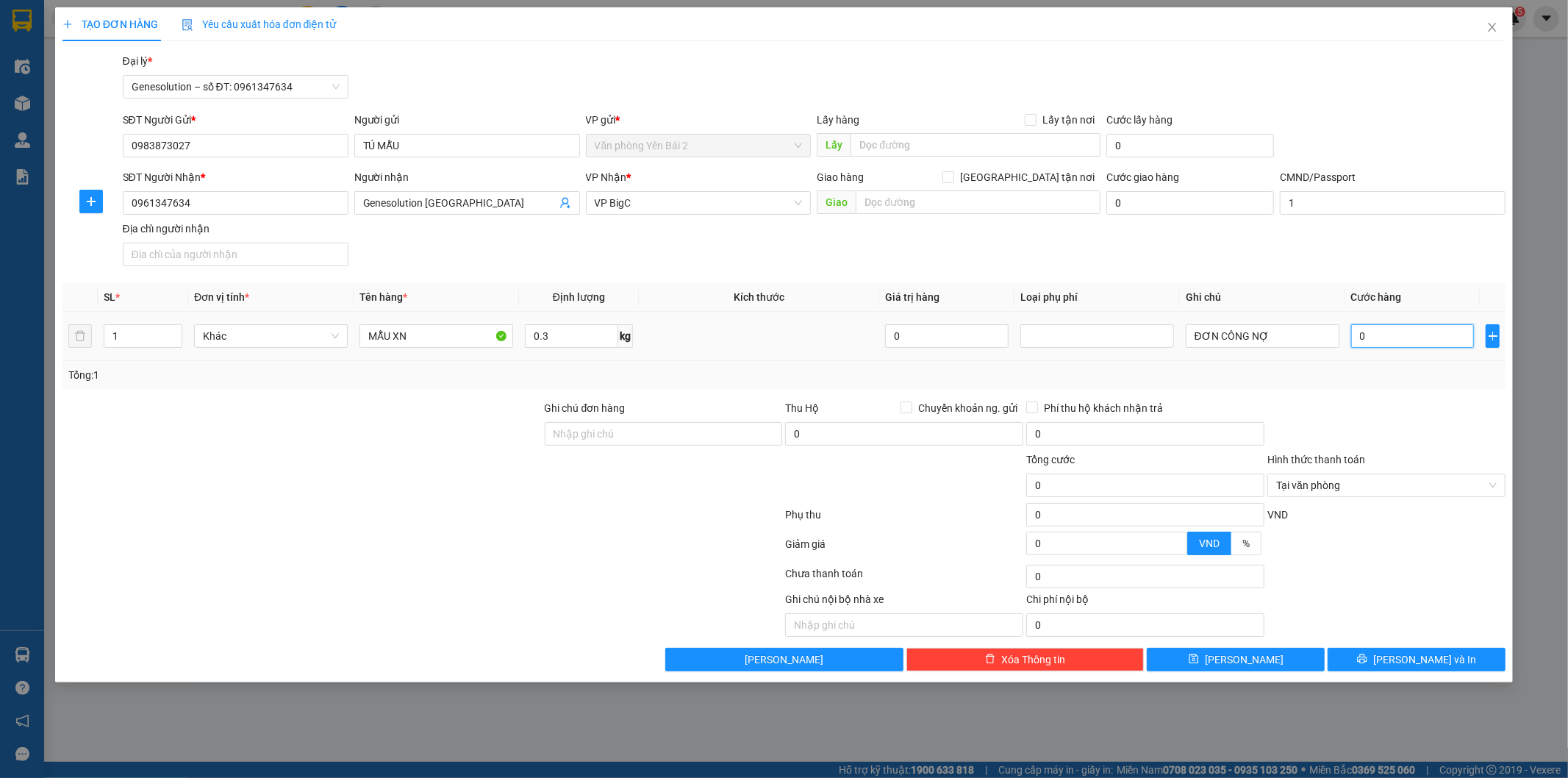
type input "3"
type input "30"
type input "30.000"
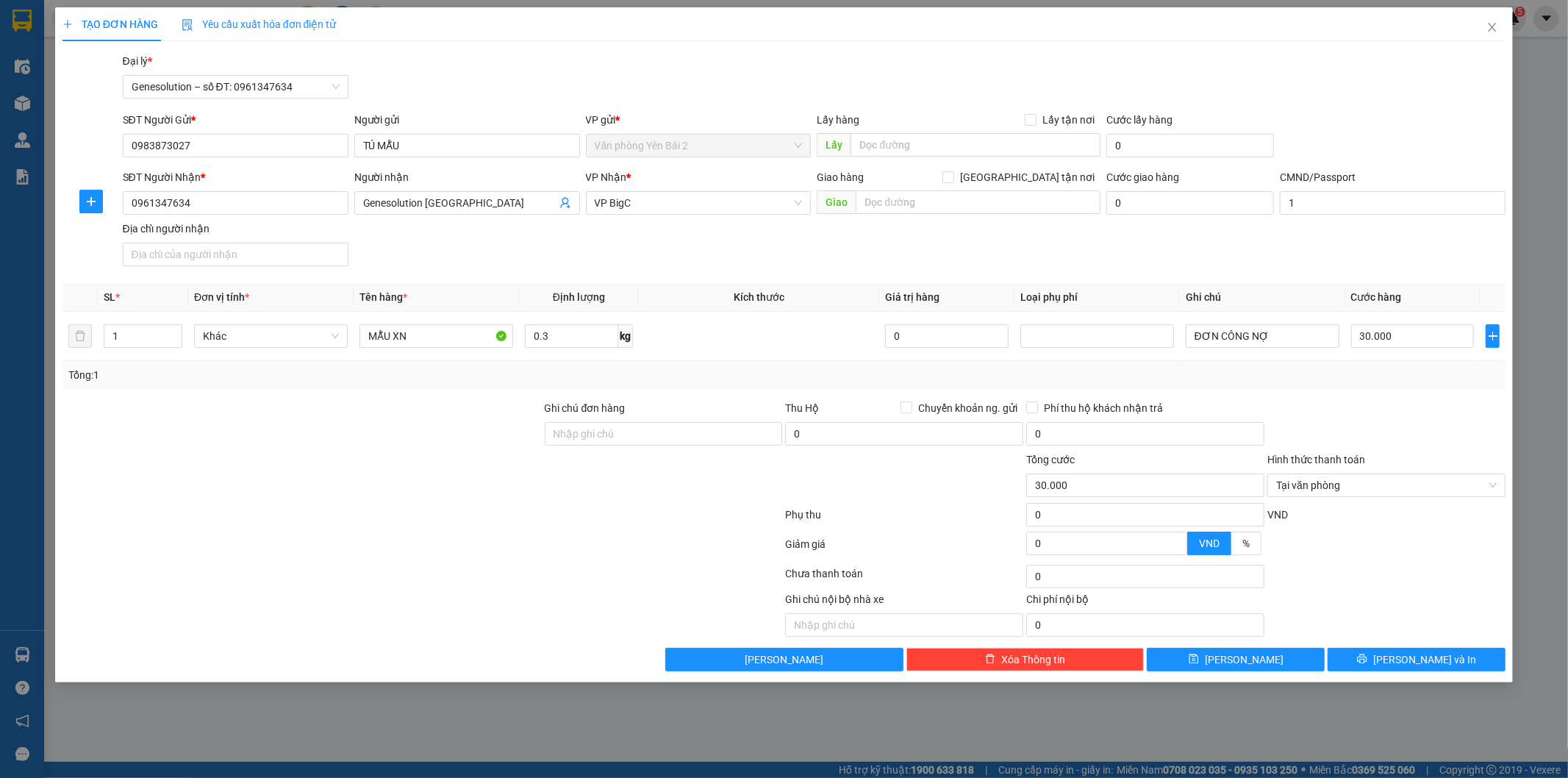
drag, startPoint x: 1377, startPoint y: 406, endPoint x: 1368, endPoint y: 399, distance: 11.4
click at [1378, 406] on div at bounding box center [1386, 426] width 241 height 51
click at [1411, 661] on span "[PERSON_NAME] và In" at bounding box center [1425, 659] width 103 height 16
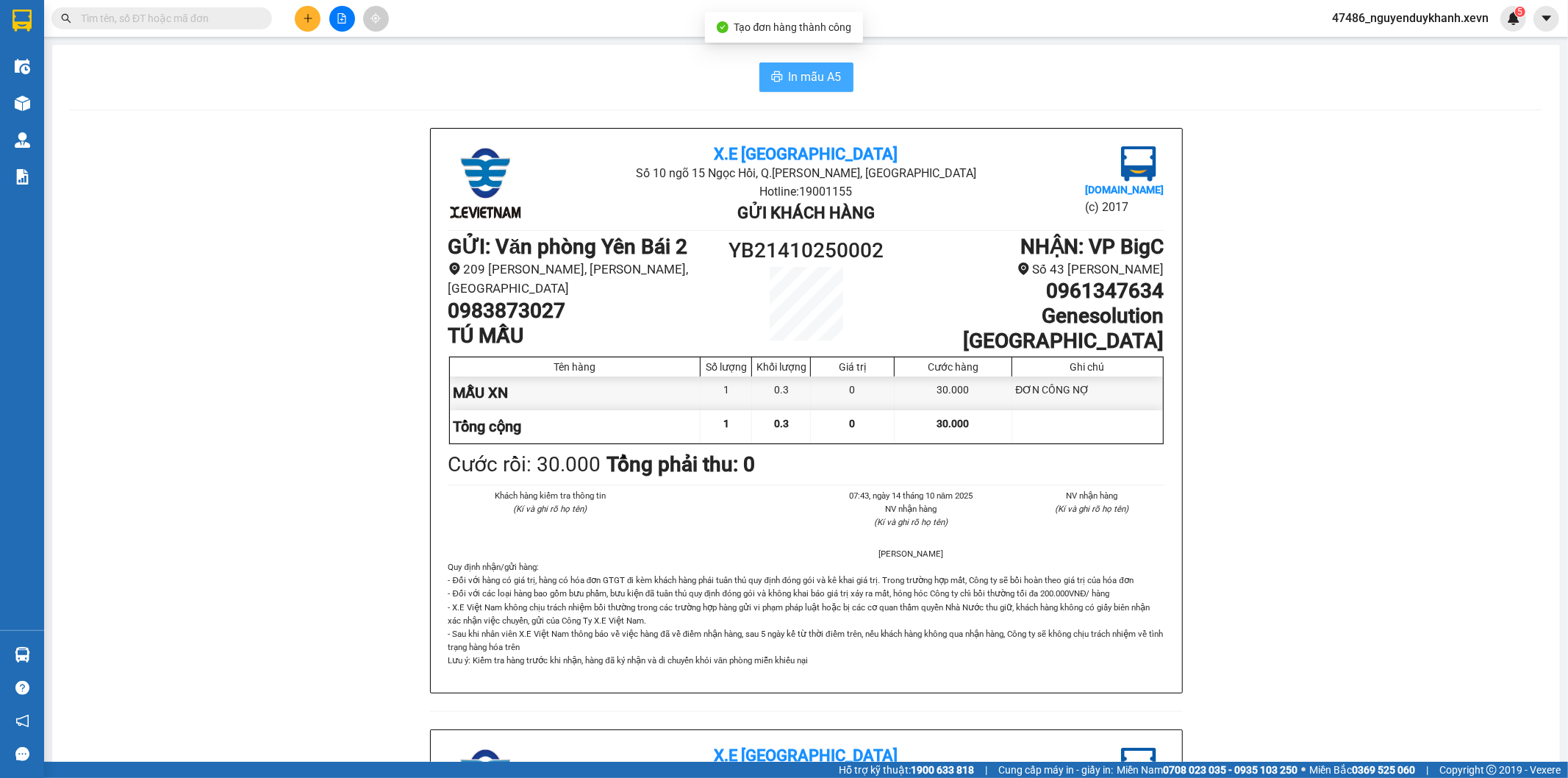
click at [795, 67] on span "In mẫu A5" at bounding box center [815, 76] width 53 height 18
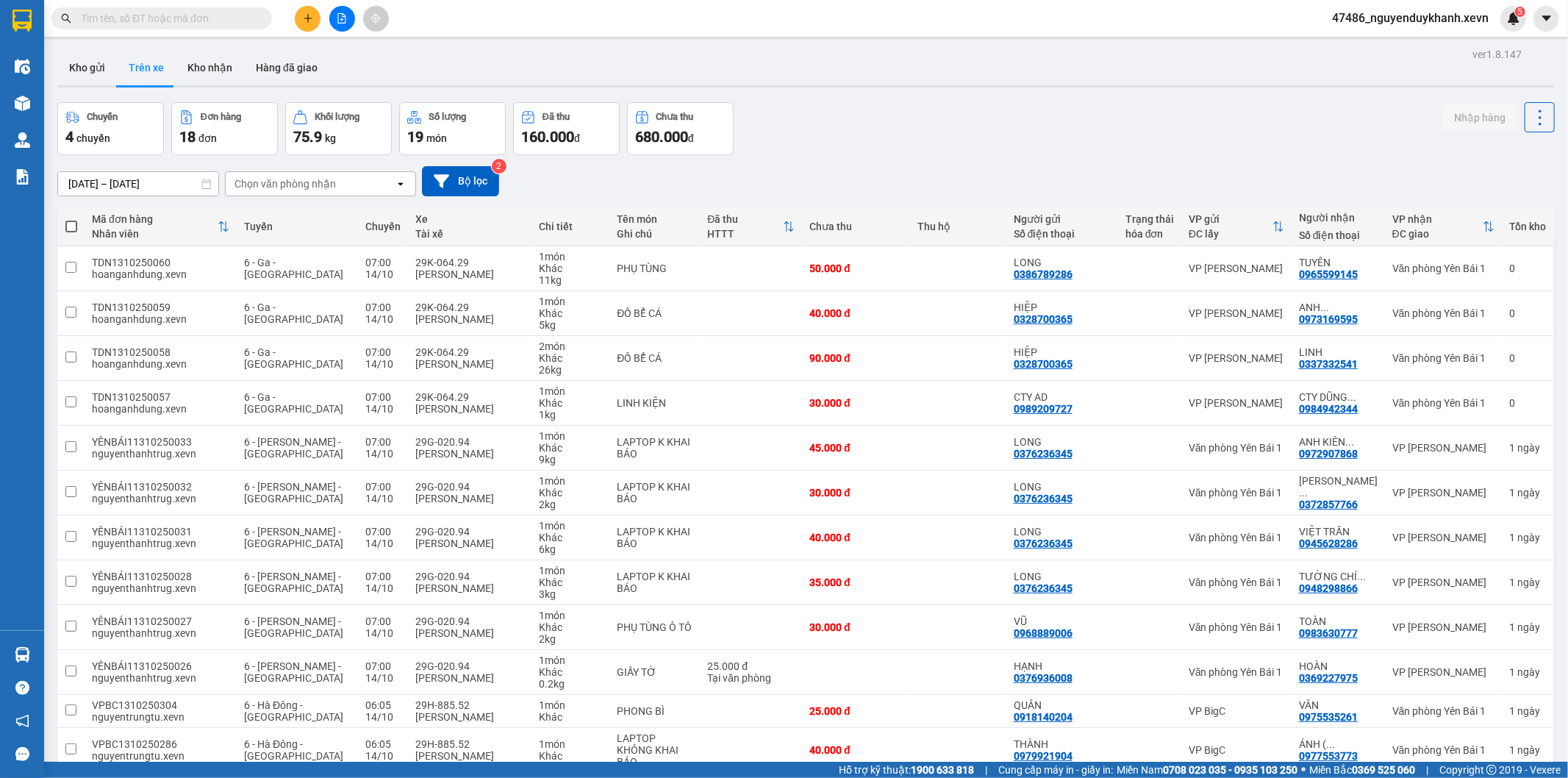
click at [1057, 112] on div "Chuyến 4 chuyến Đơn hàng 18 đơn Khối lượng 75.9 kg Số lượng 19 món Đã thu 160.0…" at bounding box center [806, 129] width 1498 height 53
click at [91, 67] on button "Kho gửi" at bounding box center [87, 67] width 60 height 36
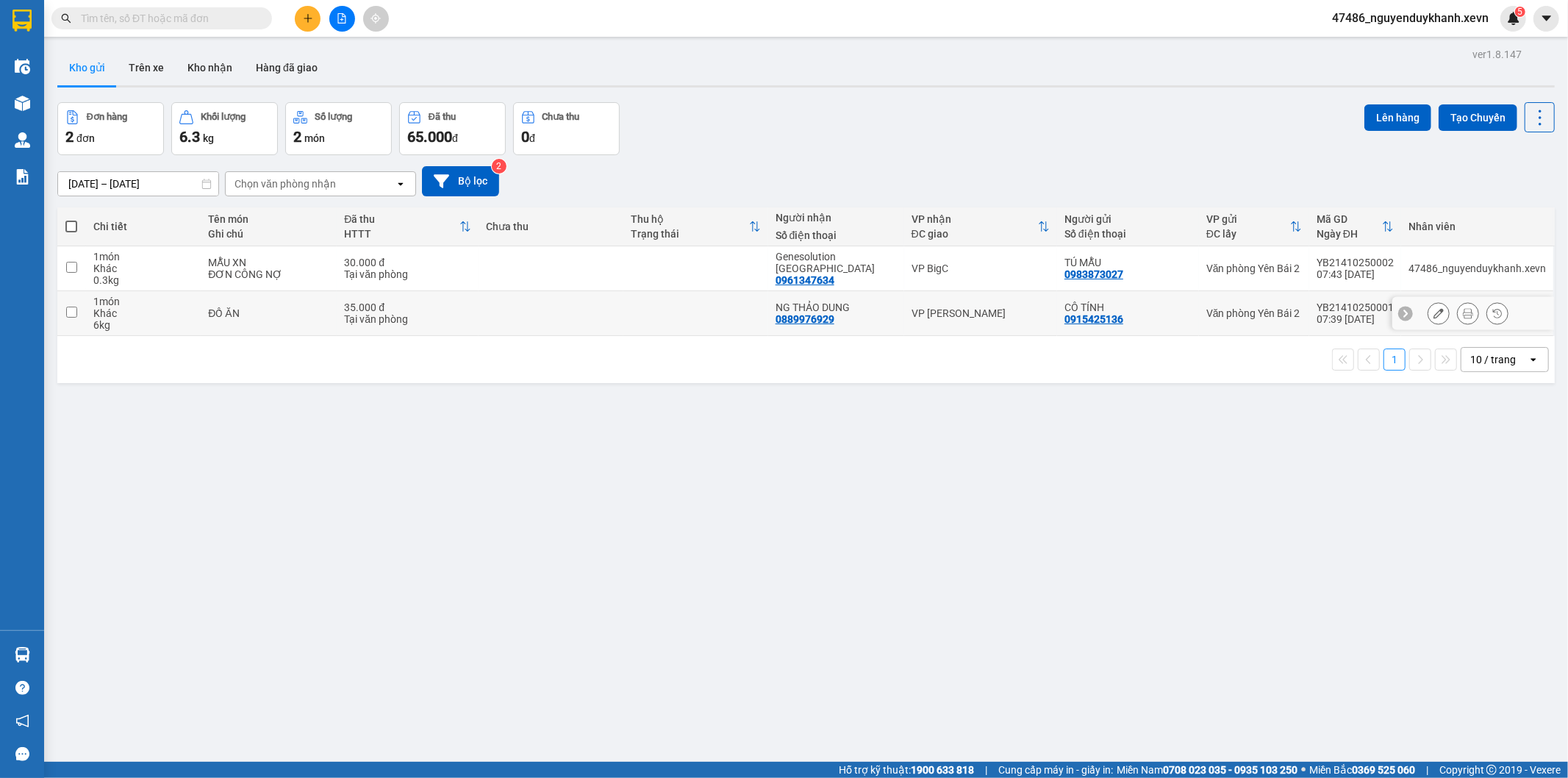
click at [630, 310] on td at bounding box center [695, 313] width 145 height 45
checkbox input "true"
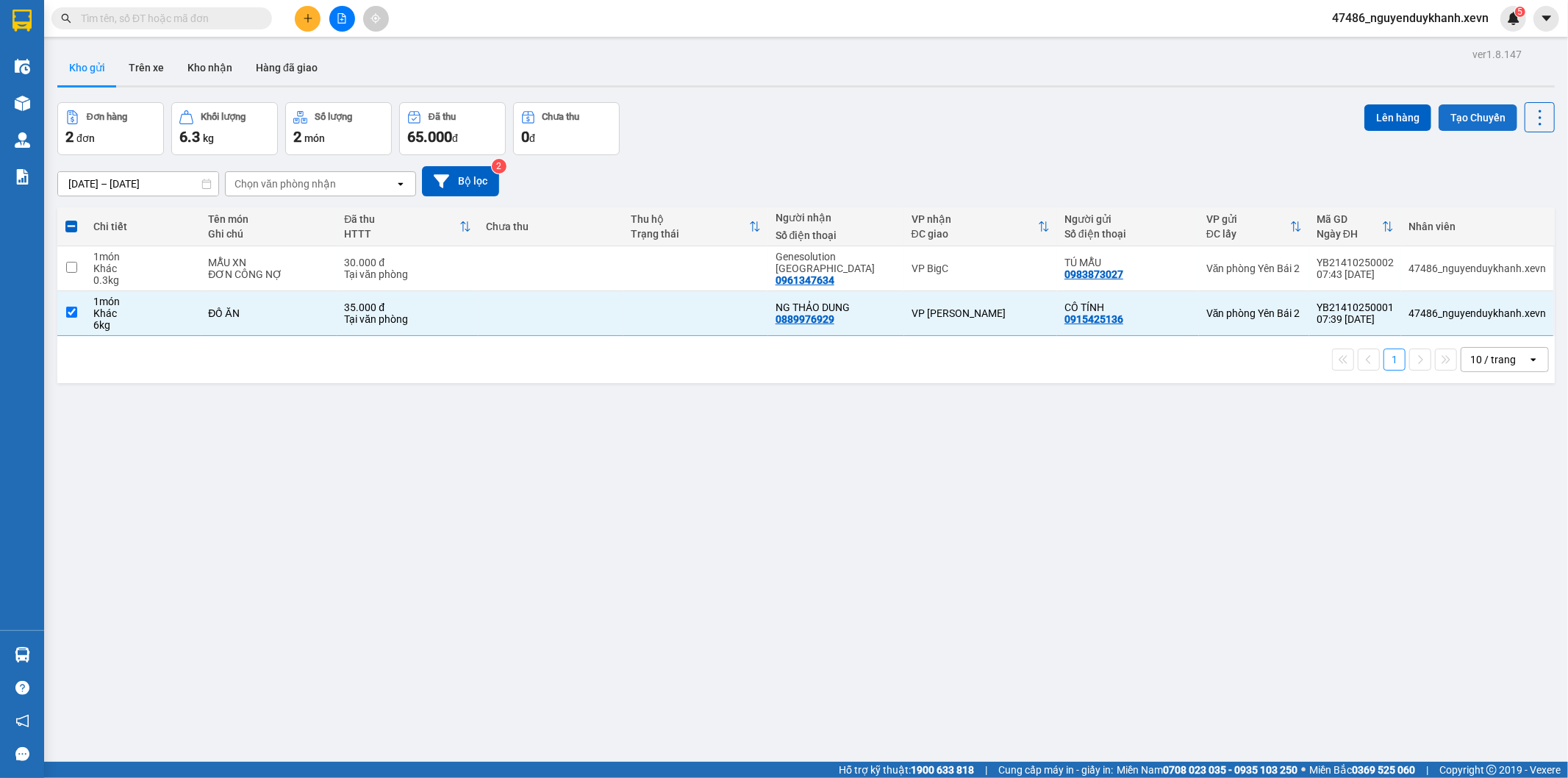
click at [1471, 117] on button "Tạo Chuyến" at bounding box center [1478, 117] width 79 height 26
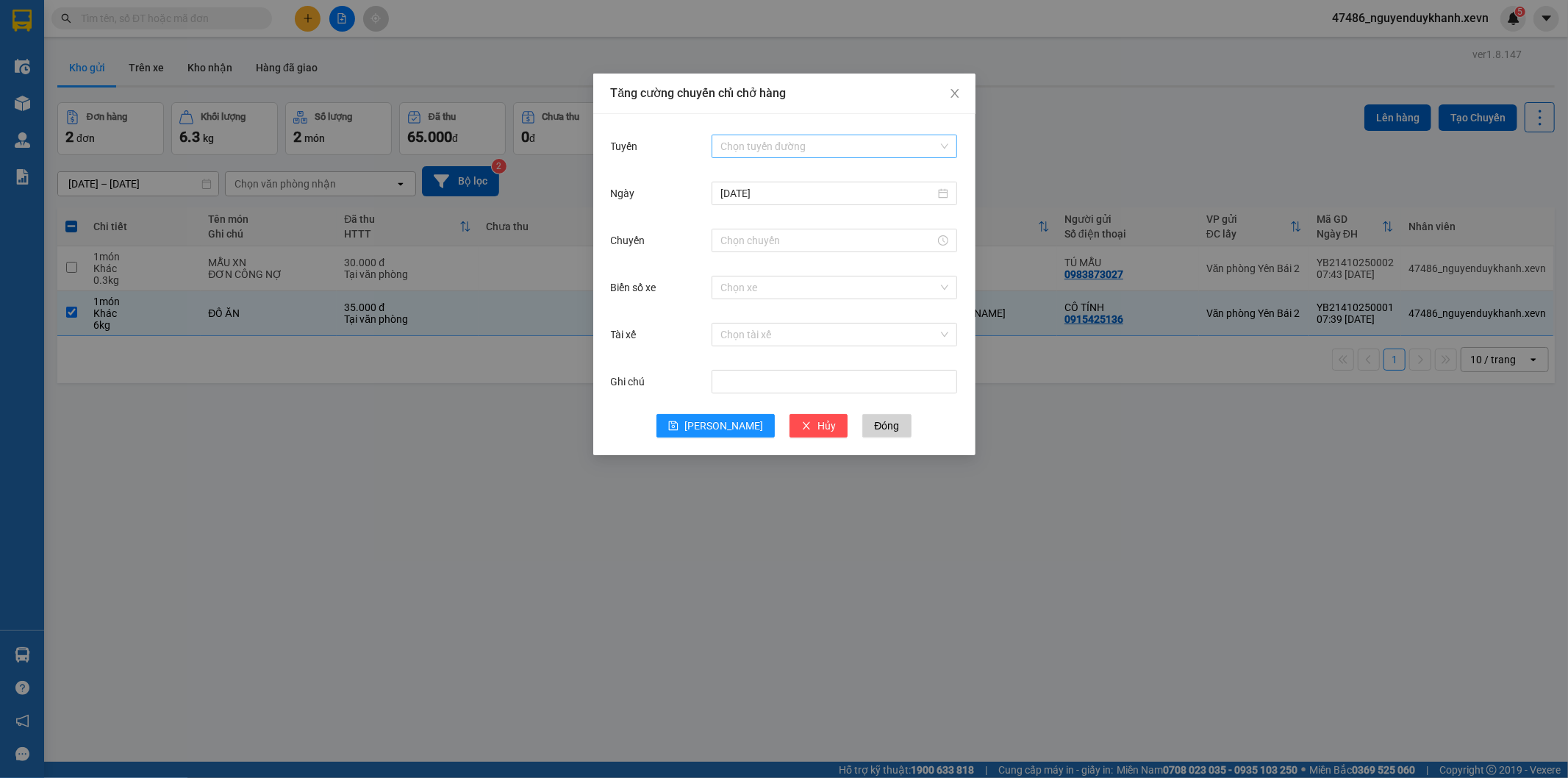
click at [790, 145] on input "Tuyến" at bounding box center [829, 146] width 218 height 22
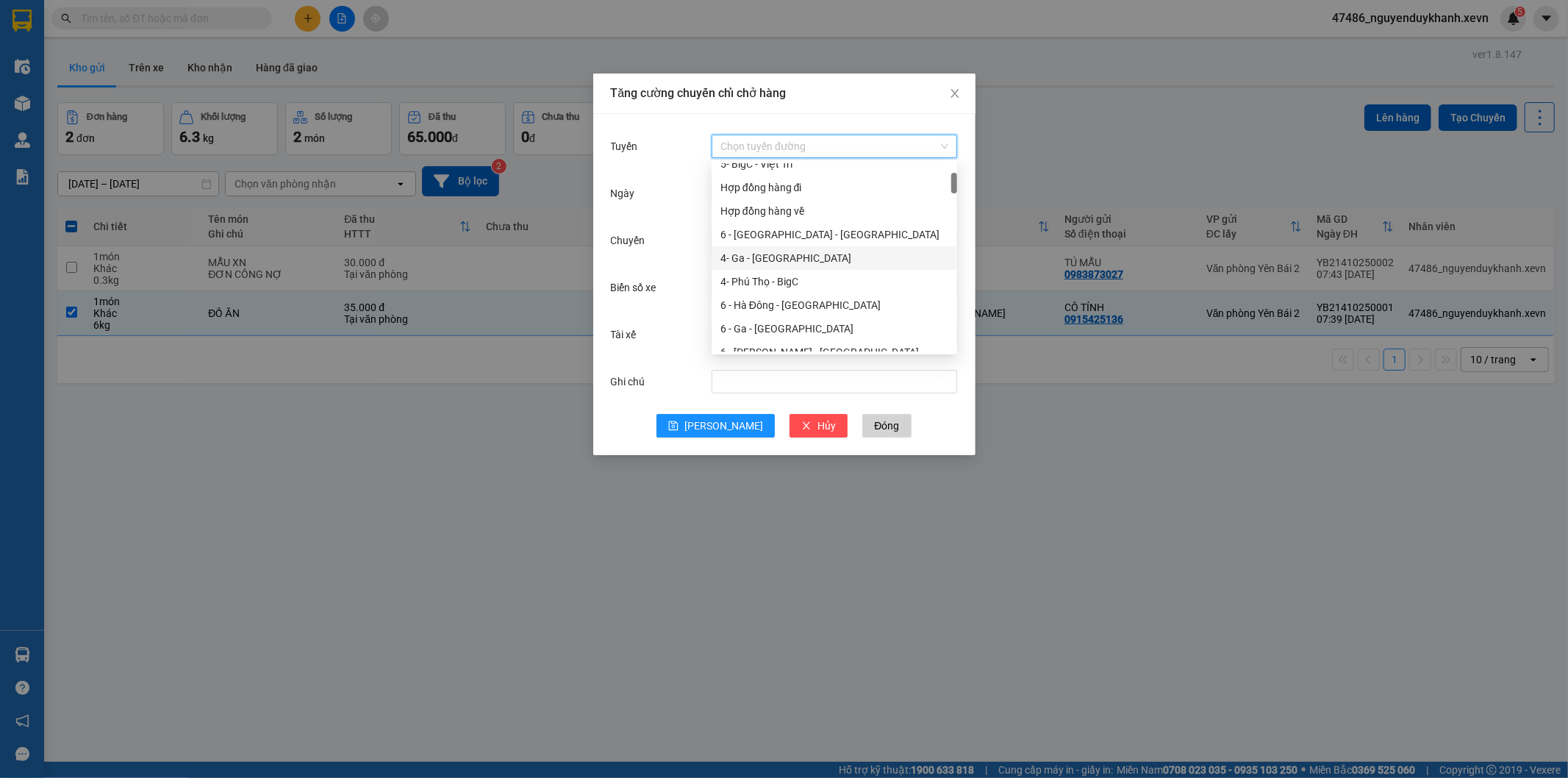
scroll to position [163, 0]
click at [782, 269] on div "6 - [PERSON_NAME] - [GEOGRAPHIC_DATA]" at bounding box center [834, 270] width 228 height 16
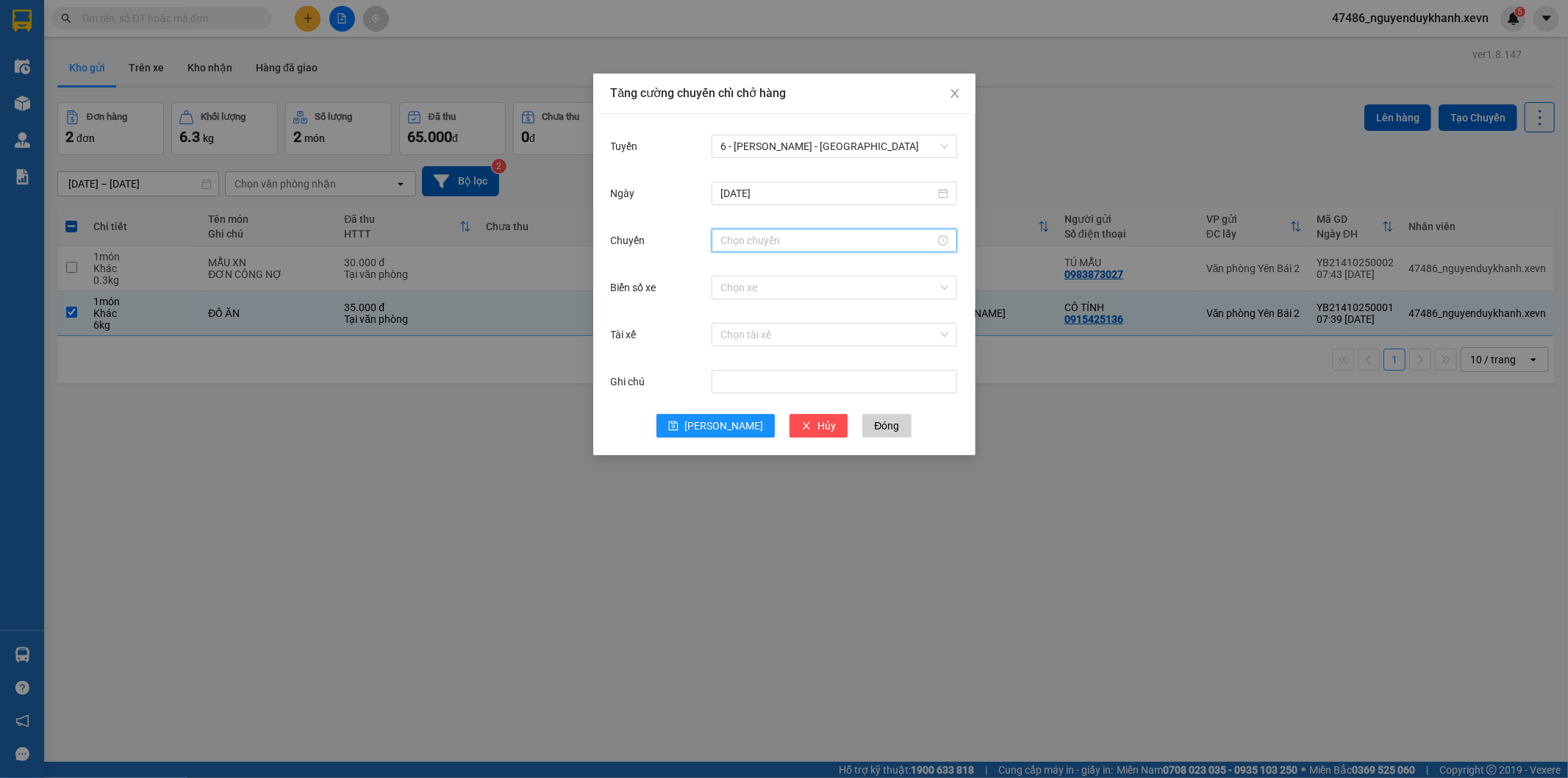
click at [743, 246] on input "Chuyến" at bounding box center [828, 240] width 215 height 16
click at [734, 370] on div "08" at bounding box center [732, 375] width 41 height 20
type input "08:00"
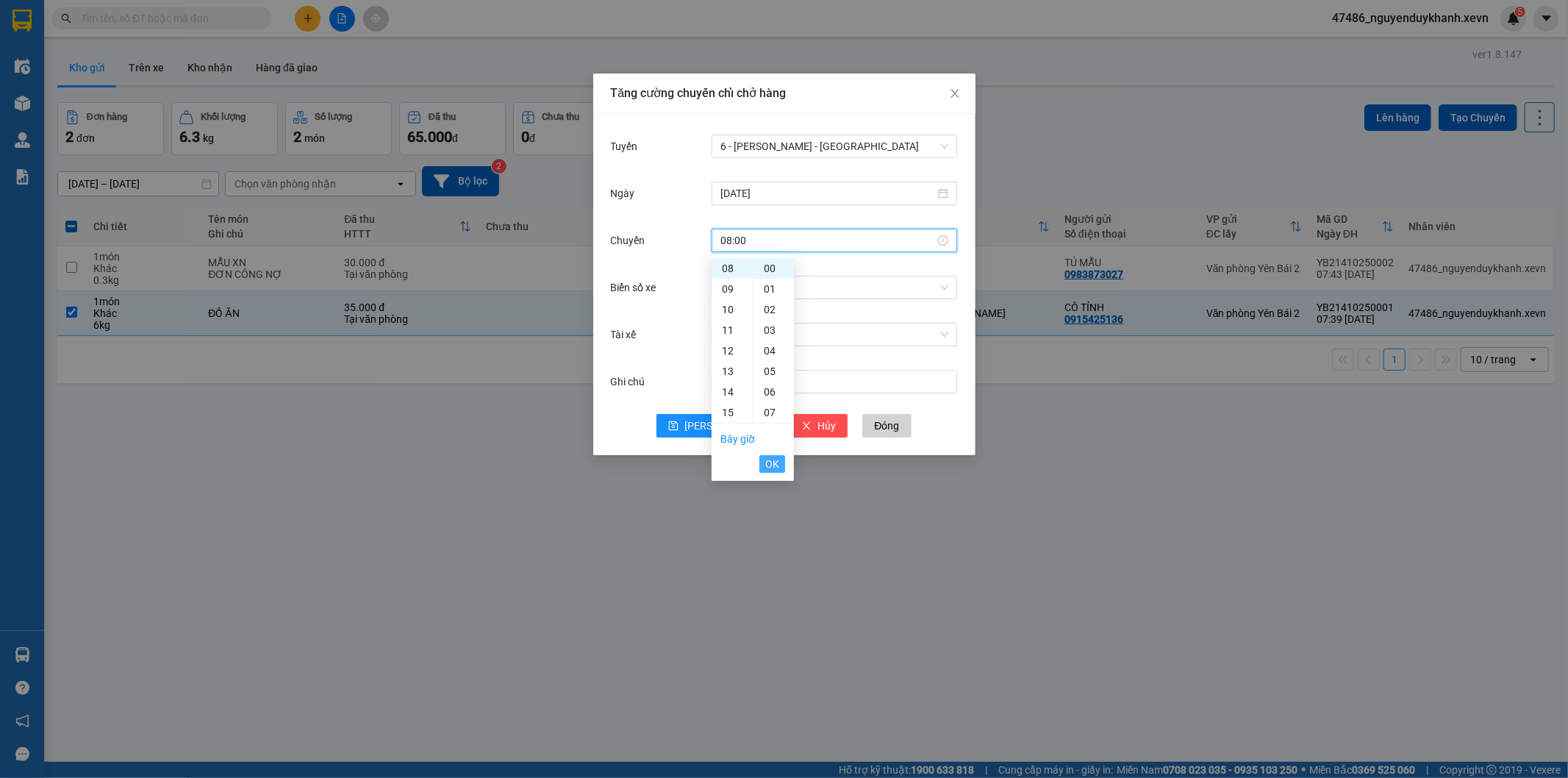
click at [775, 459] on span "OK" at bounding box center [772, 463] width 14 height 16
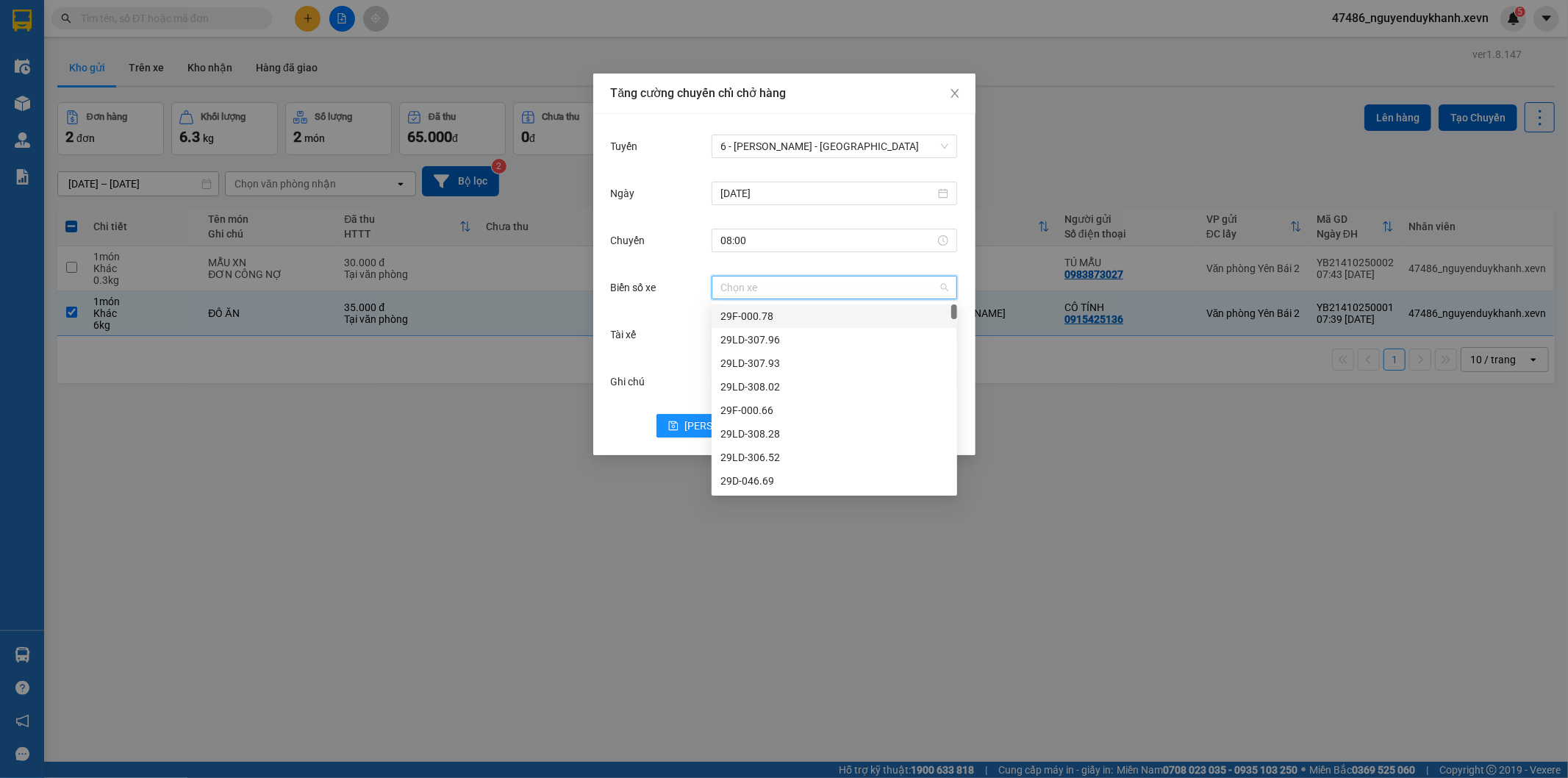
click at [731, 282] on input "Biển số xe" at bounding box center [829, 287] width 218 height 22
type input "5.33"
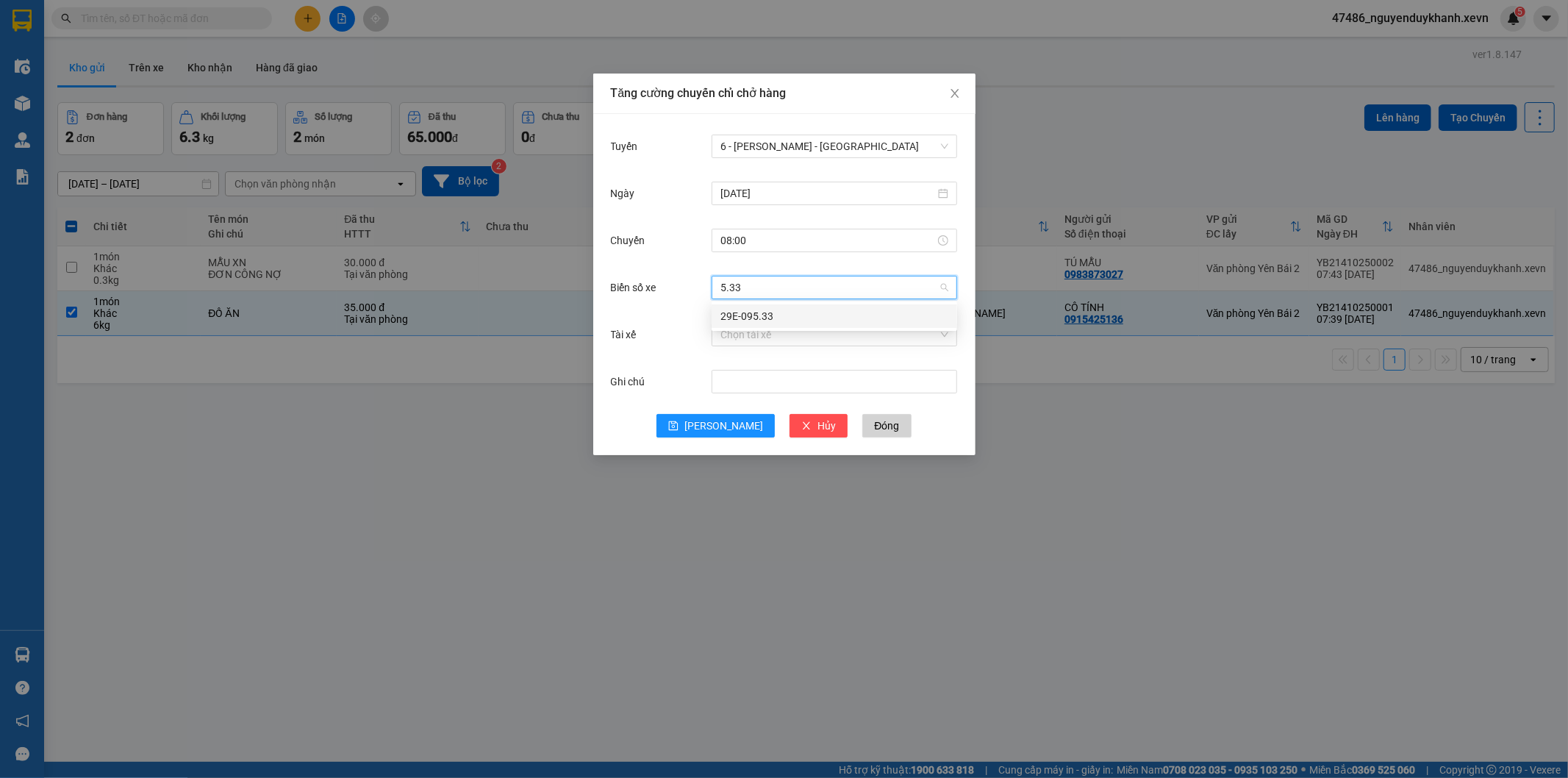
click at [748, 318] on div "29E-095.33" at bounding box center [834, 316] width 228 height 16
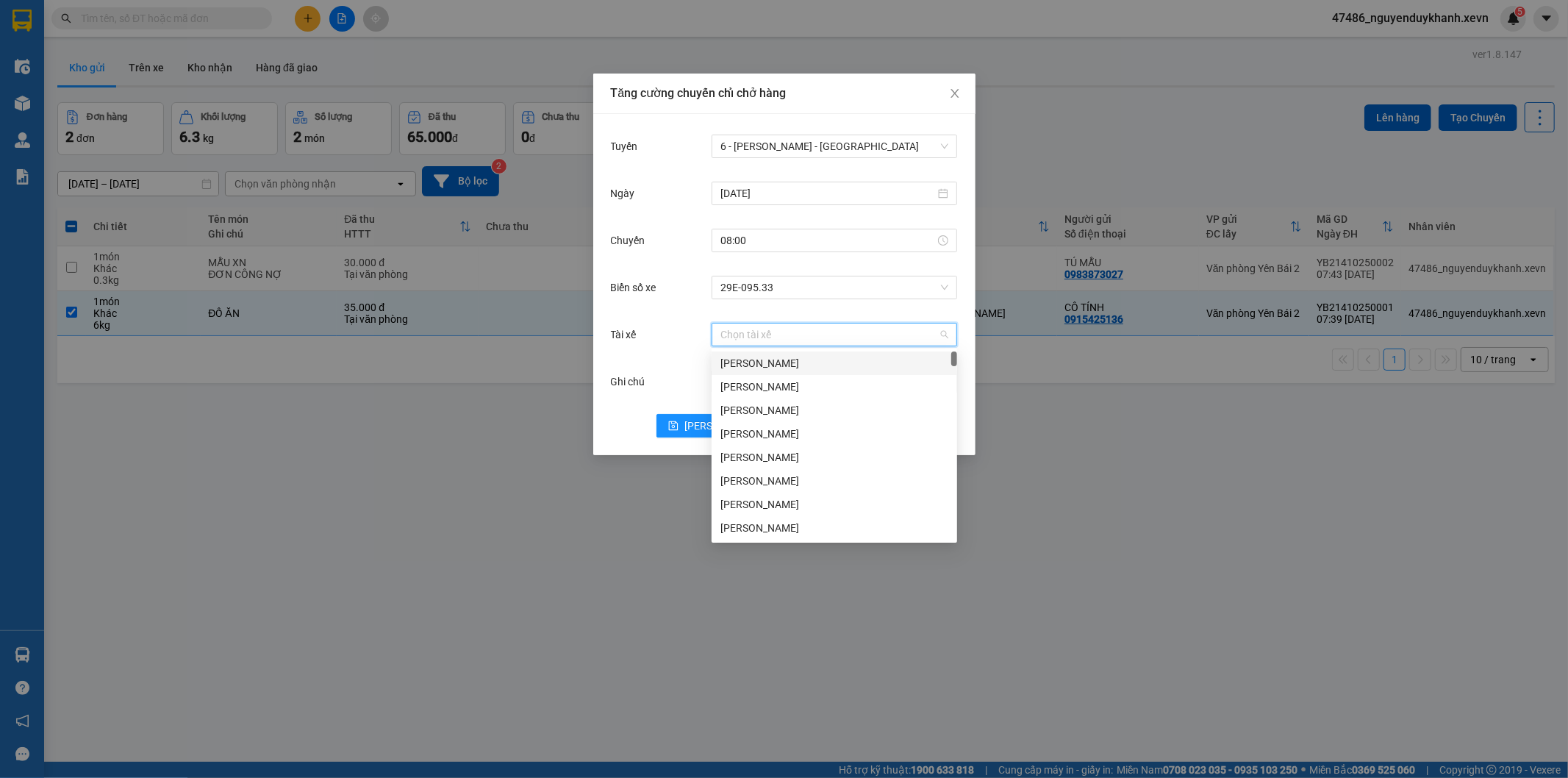
click at [742, 335] on input "Tài xế" at bounding box center [829, 334] width 218 height 22
type input "D"
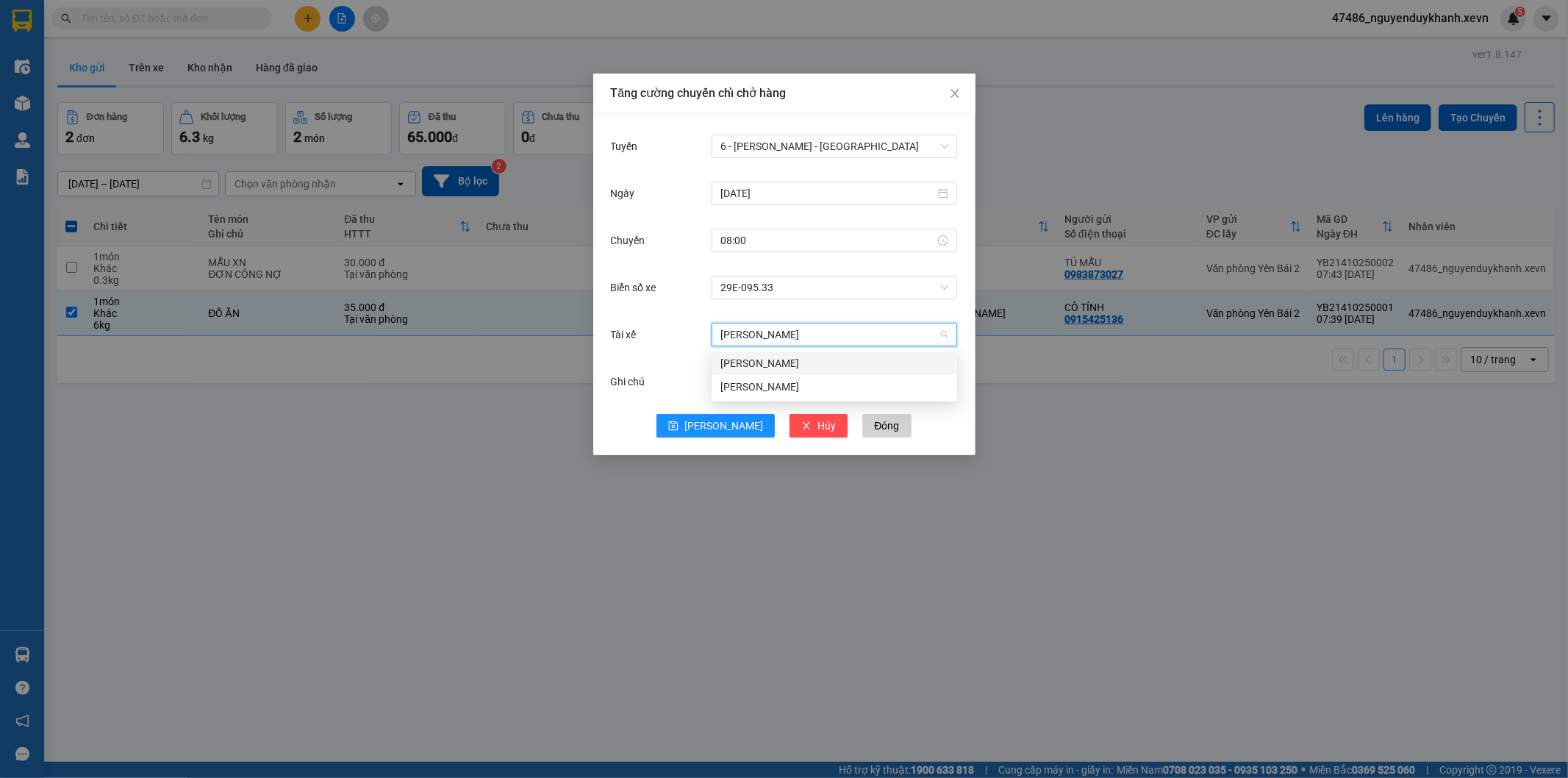
type input "[PERSON_NAME] DU"
click at [752, 362] on div "[PERSON_NAME]" at bounding box center [834, 363] width 228 height 16
click at [718, 425] on span "[PERSON_NAME]" at bounding box center [724, 425] width 79 height 16
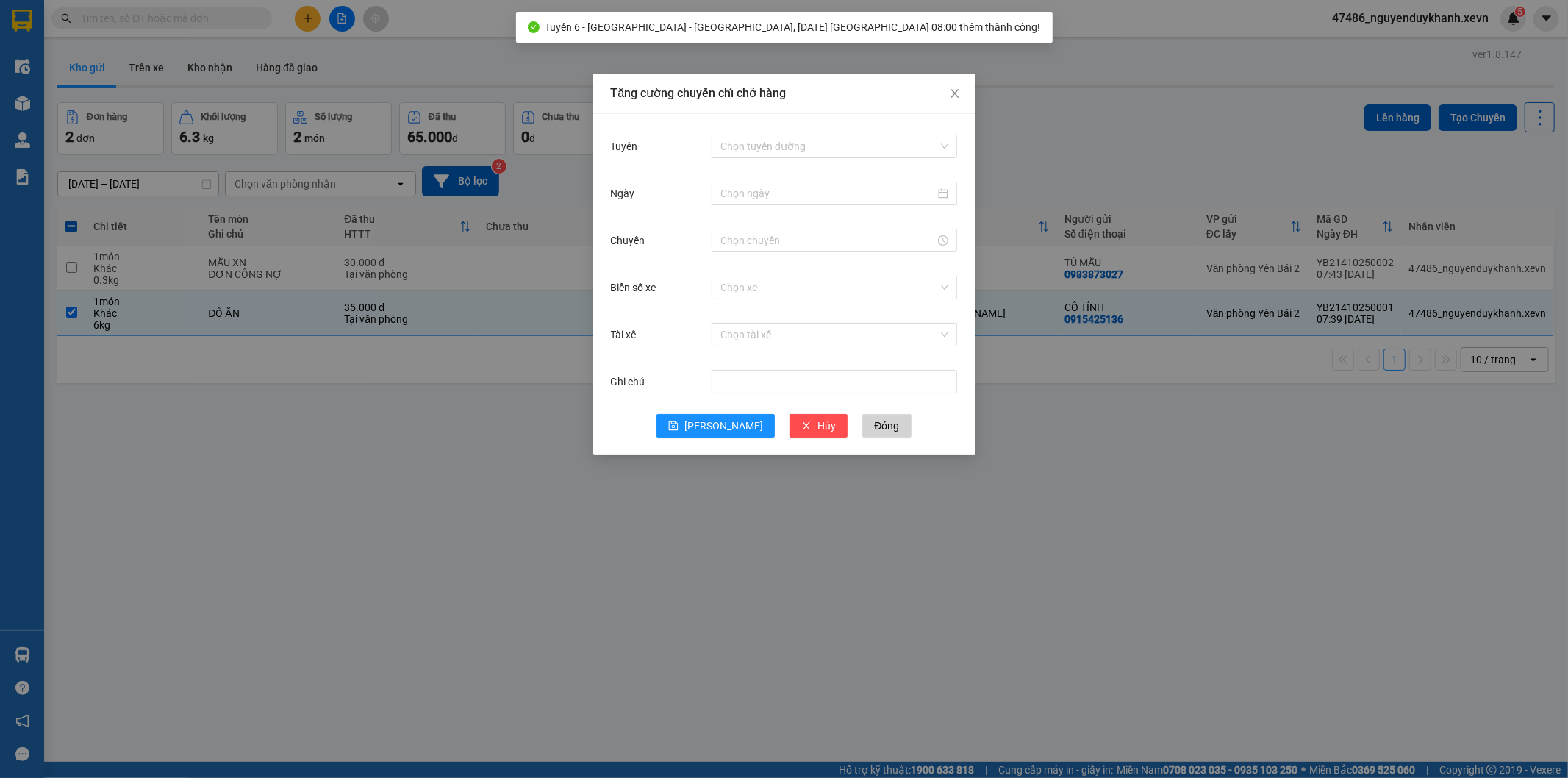
click at [1179, 487] on div "Tăng cường chuyến chỉ chở hàng Tuyến Chọn tuyến đường Ngày Chuyến Biển số xe Ch…" at bounding box center [784, 389] width 1568 height 778
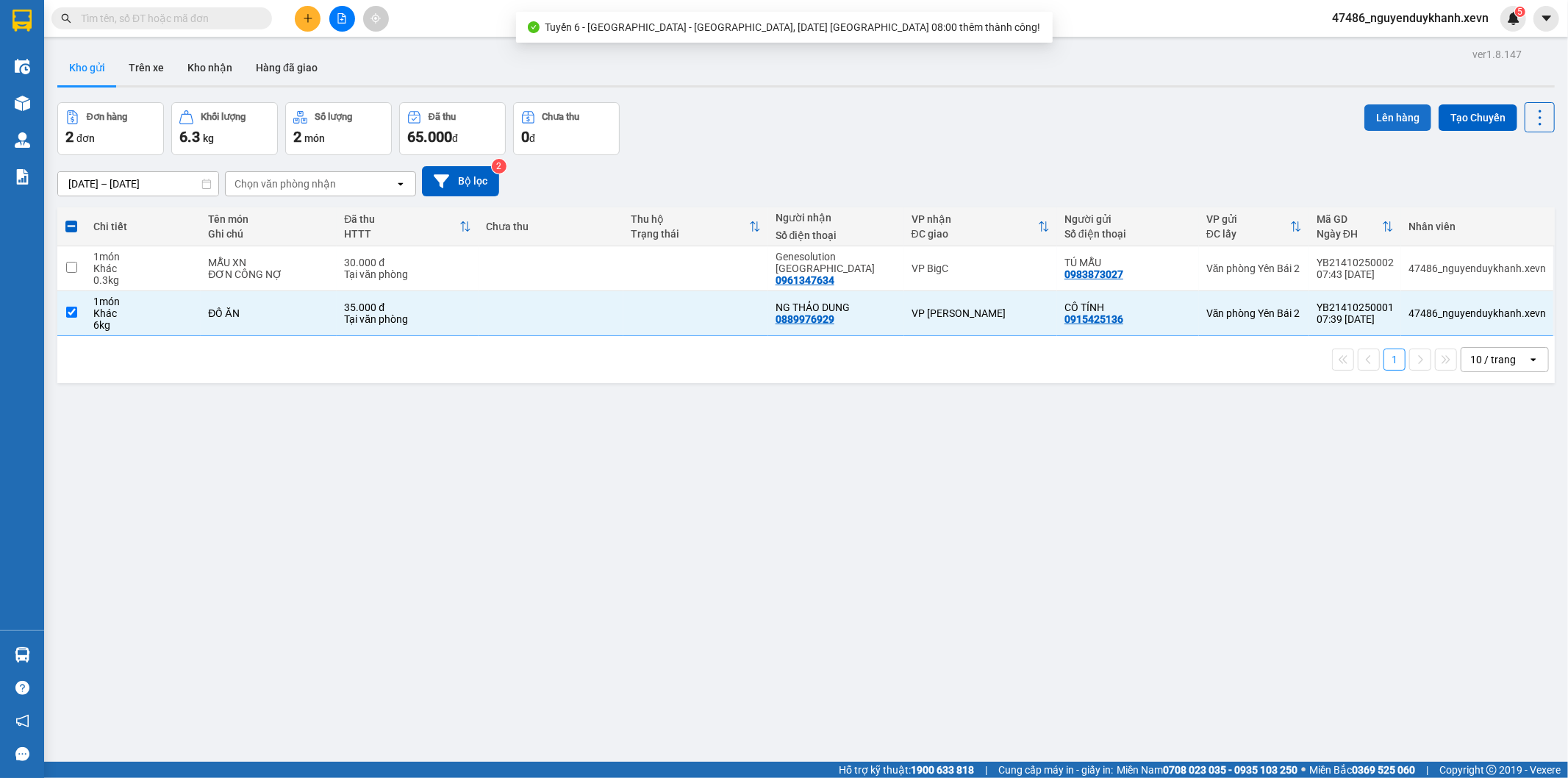
click at [1390, 115] on button "Lên hàng" at bounding box center [1398, 117] width 67 height 26
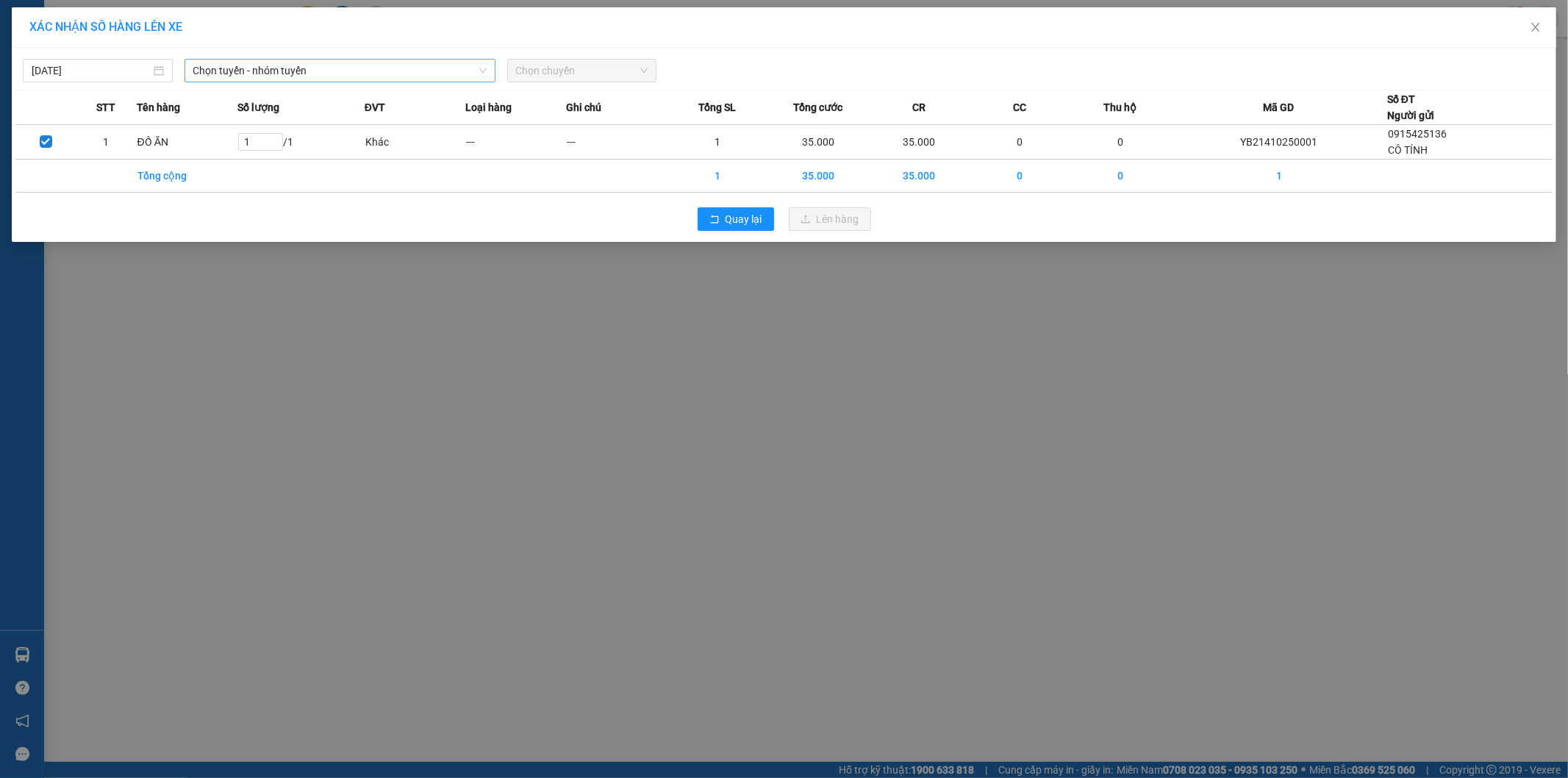
click at [335, 64] on span "Chọn tuyến - nhóm tuyến" at bounding box center [341, 70] width 294 height 22
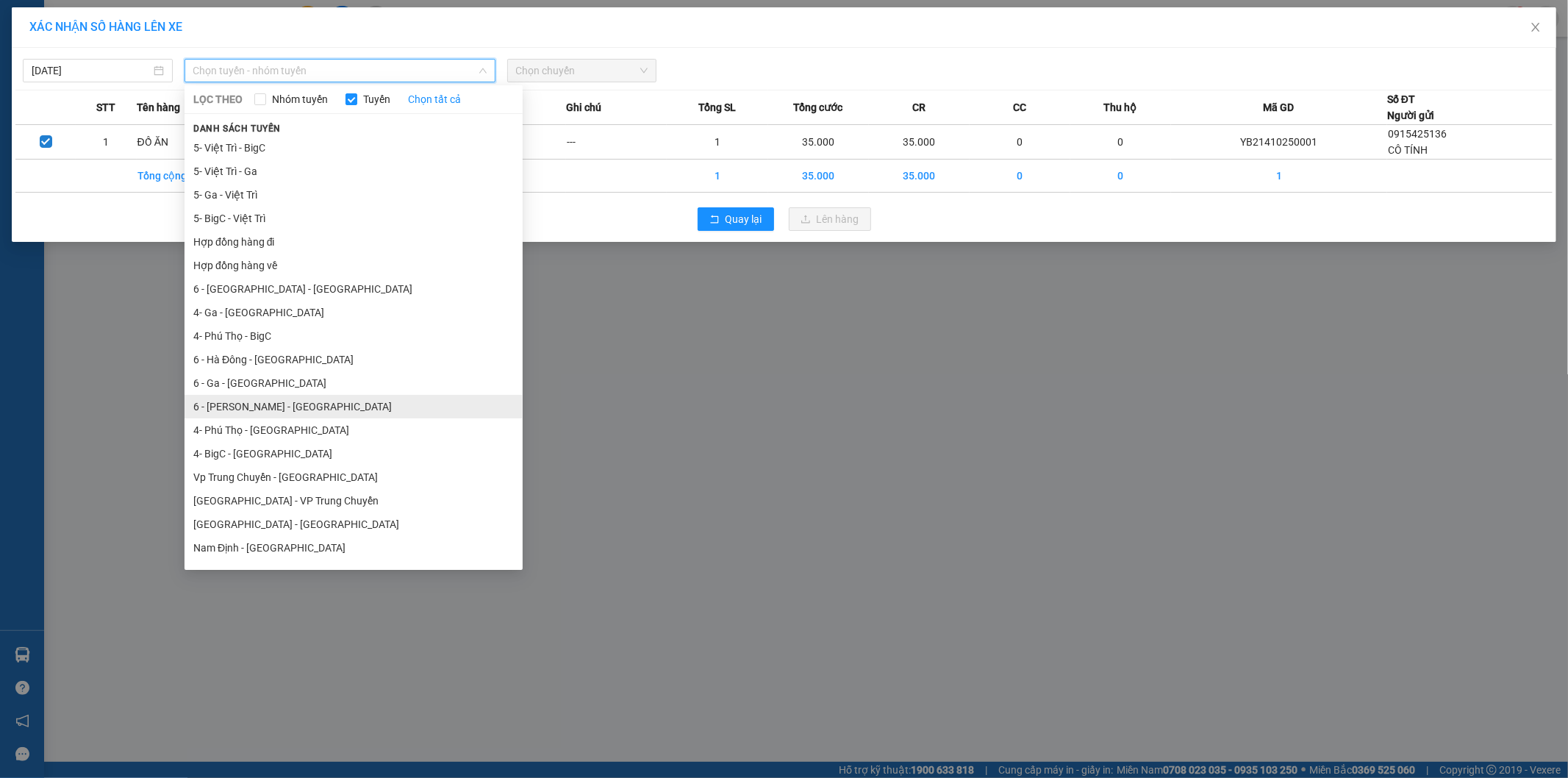
click at [271, 410] on li "6 - [PERSON_NAME] - [GEOGRAPHIC_DATA]" at bounding box center [353, 406] width 338 height 23
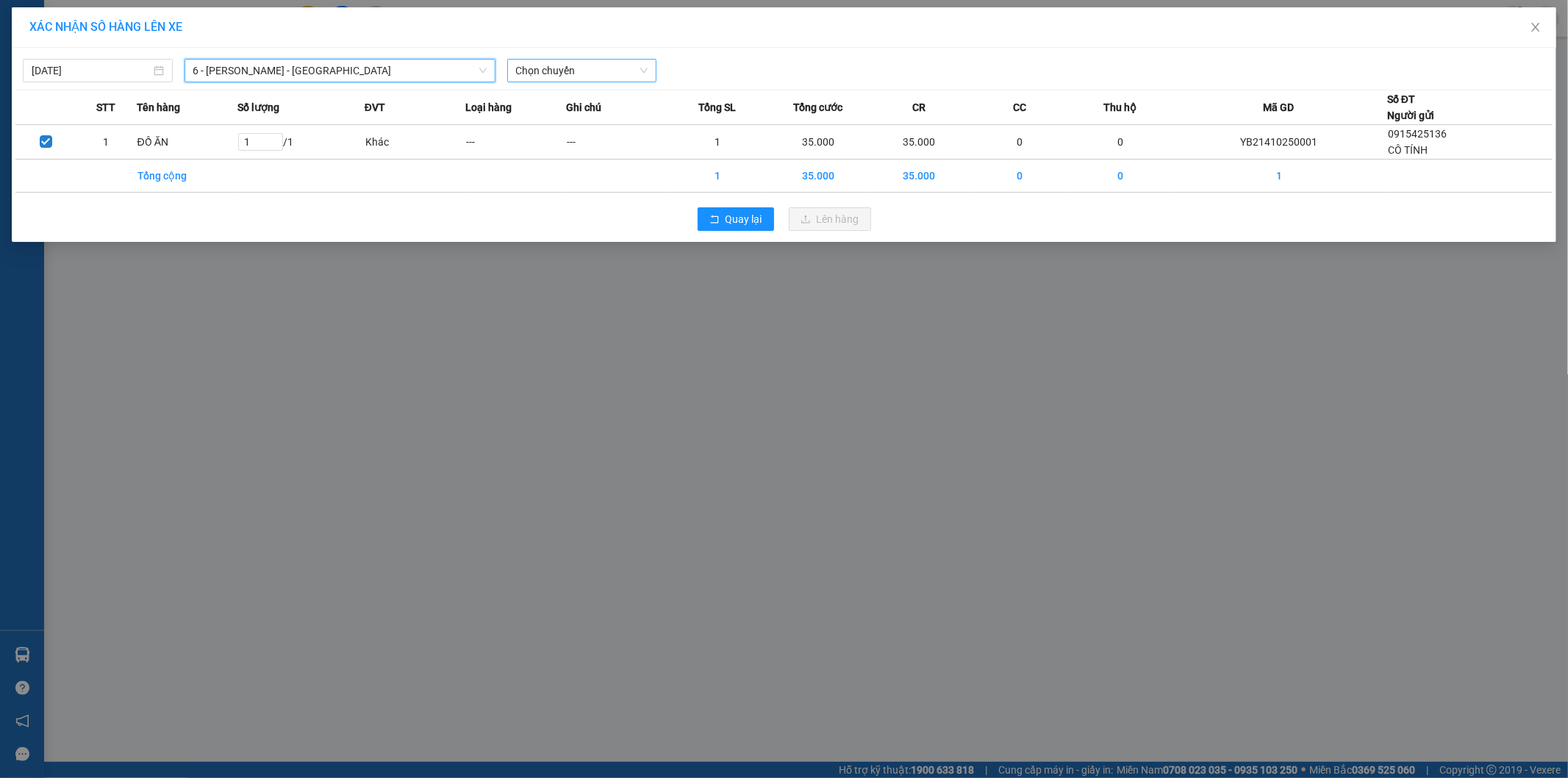
click at [608, 64] on span "Chọn chuyến" at bounding box center [582, 70] width 132 height 22
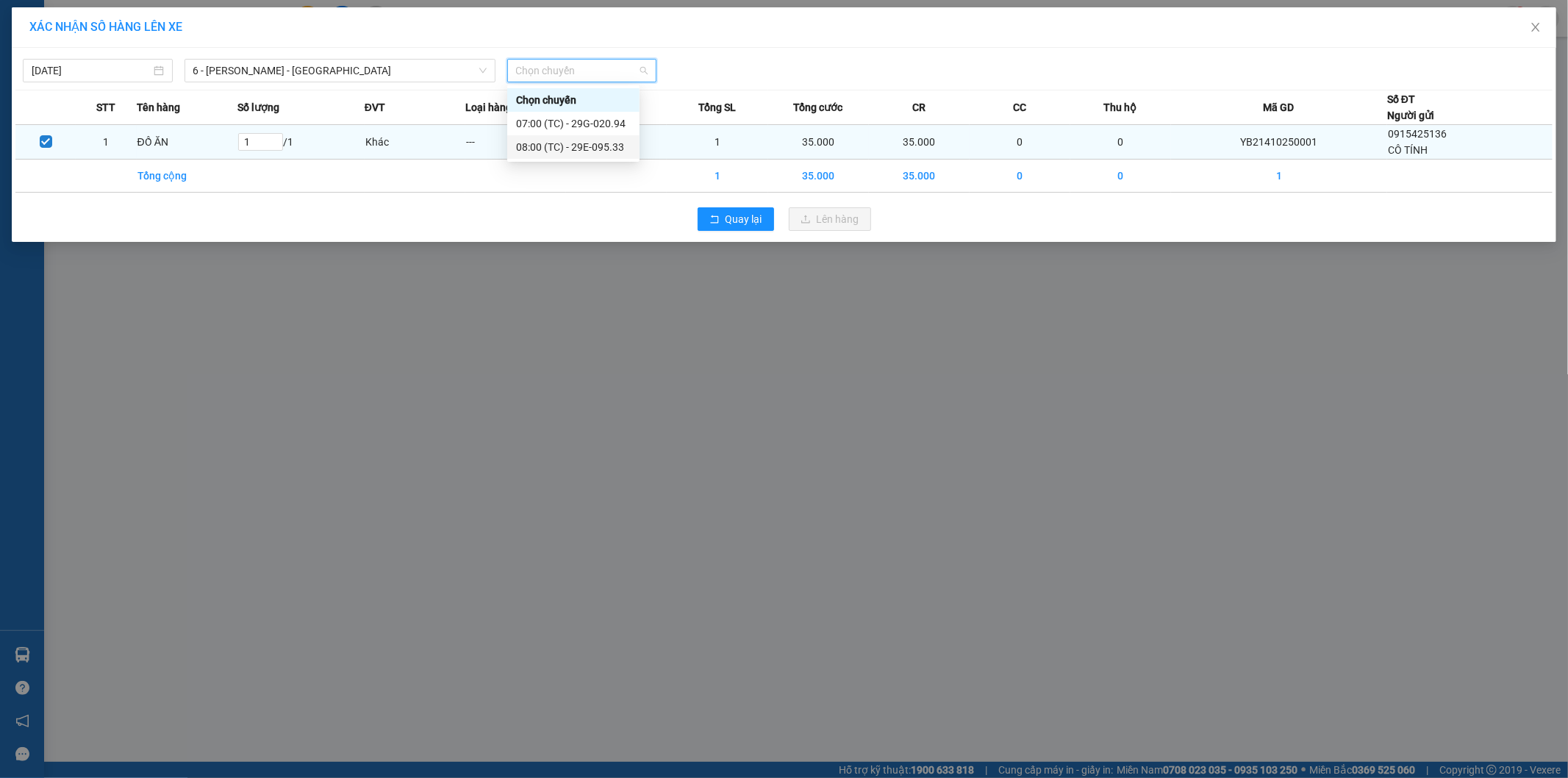
click at [592, 145] on div "08:00 (TC) - 29E-095.33" at bounding box center [574, 147] width 115 height 16
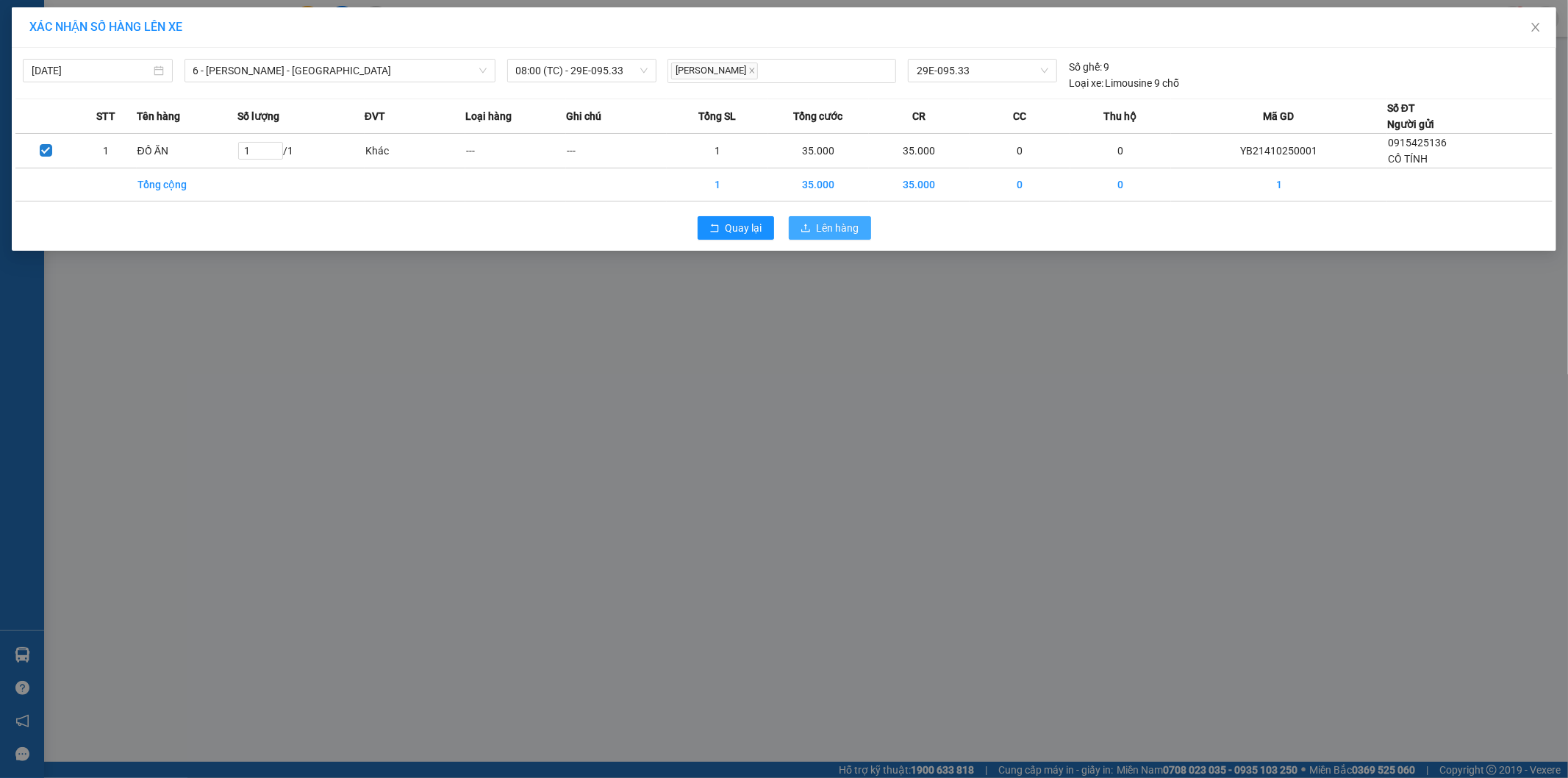
click at [832, 224] on span "Lên hàng" at bounding box center [838, 227] width 42 height 16
